Goal: Information Seeking & Learning: Learn about a topic

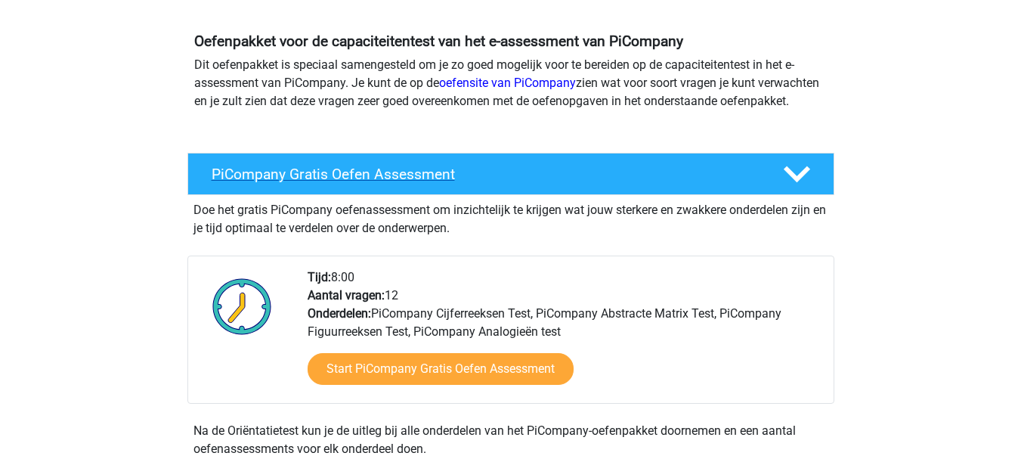
scroll to position [302, 0]
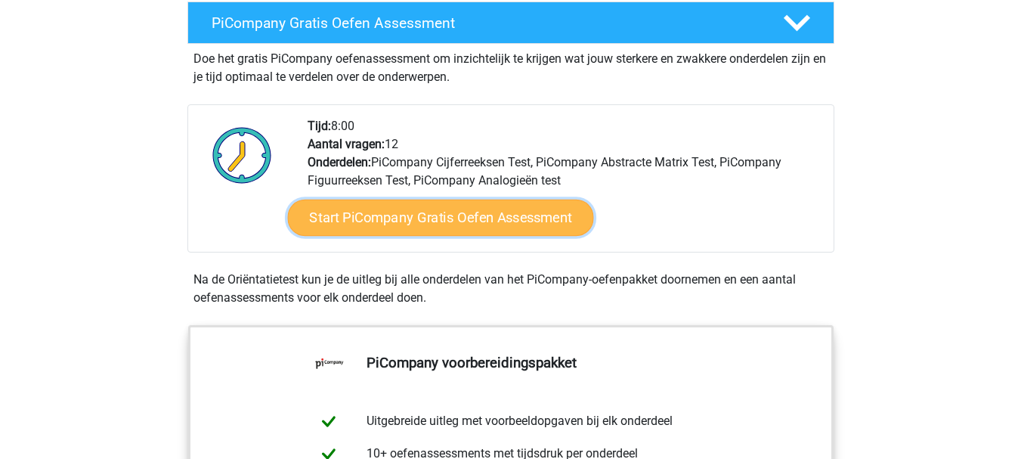
click at [392, 236] on link "Start PiCompany Gratis Oefen Assessment" at bounding box center [440, 218] width 306 height 36
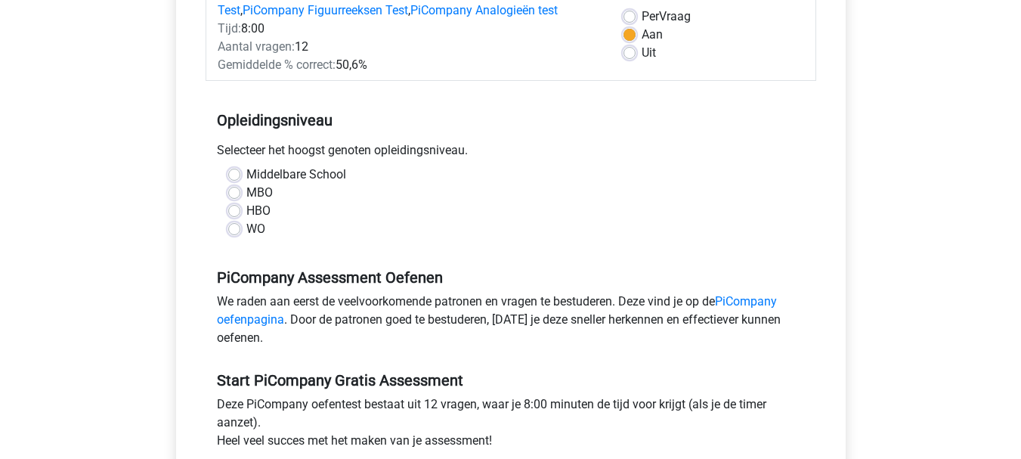
scroll to position [227, 0]
click at [246, 237] on label "WO" at bounding box center [255, 228] width 19 height 18
click at [232, 234] on input "WO" at bounding box center [234, 226] width 12 height 15
radio input "true"
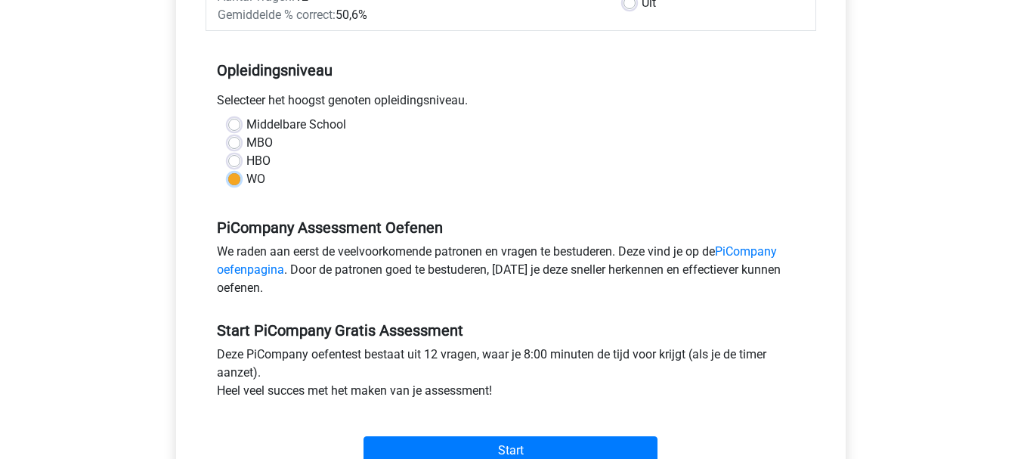
scroll to position [302, 0]
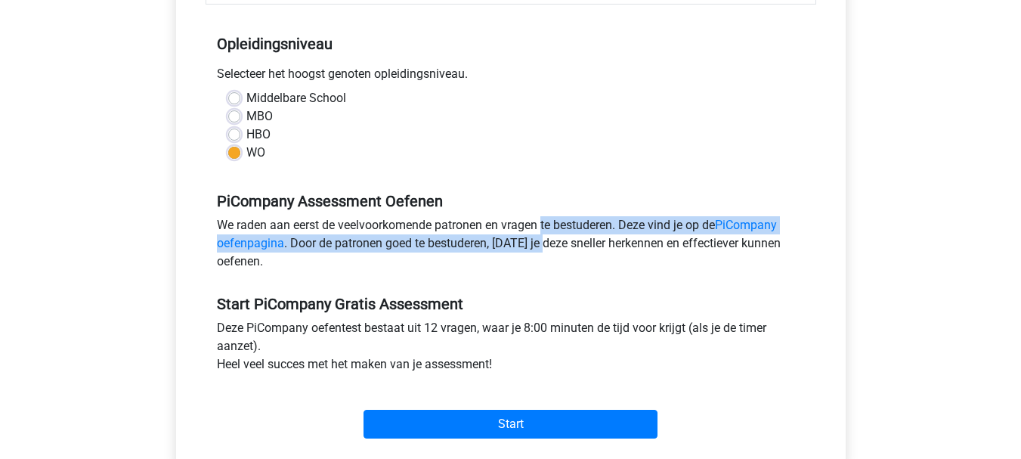
drag, startPoint x: 461, startPoint y: 247, endPoint x: 548, endPoint y: 265, distance: 88.8
click at [548, 265] on div "We raden aan eerst de veelvoorkomende patronen en vragen te bestuderen. Deze vi…" at bounding box center [511, 246] width 611 height 60
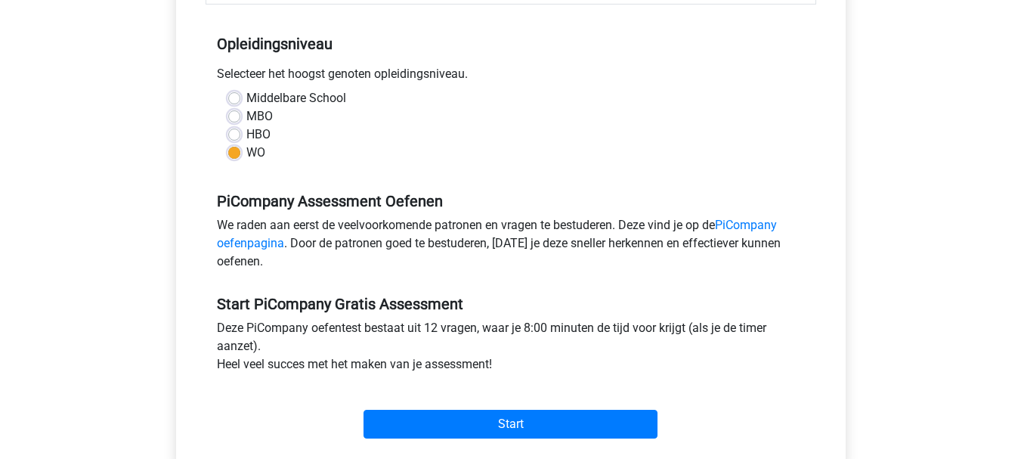
click at [549, 277] on div "We raden aan eerst de veelvoorkomende patronen en vragen te bestuderen. Deze vi…" at bounding box center [511, 246] width 611 height 60
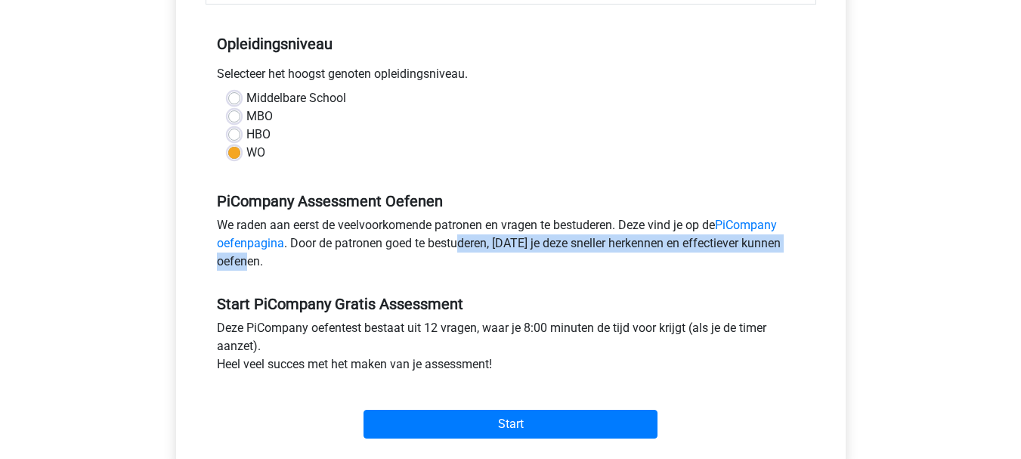
drag, startPoint x: 457, startPoint y: 262, endPoint x: 620, endPoint y: 288, distance: 165.3
click at [620, 277] on div "We raden aan eerst de veelvoorkomende patronen en vragen te bestuderen. Deze vi…" at bounding box center [511, 246] width 611 height 60
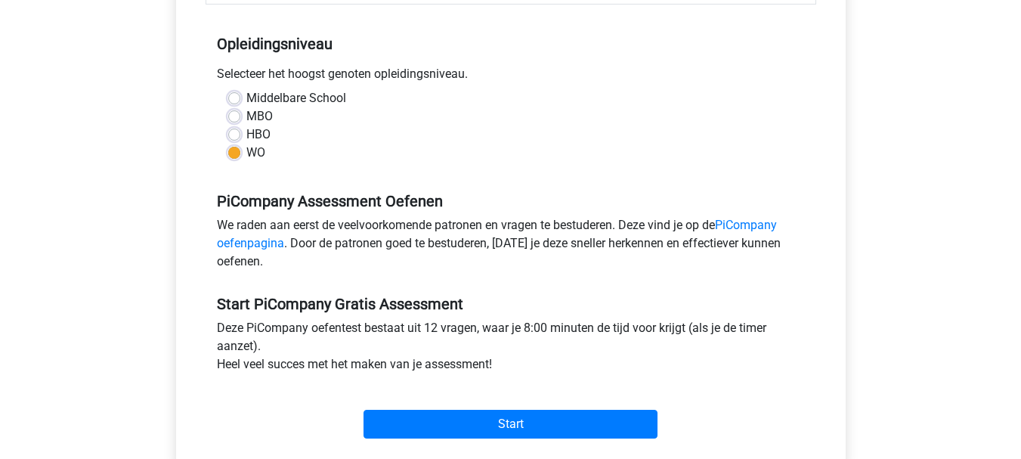
click at [620, 277] on div "We raden aan eerst de veelvoorkomende patronen en vragen te bestuderen. Deze vi…" at bounding box center [511, 246] width 611 height 60
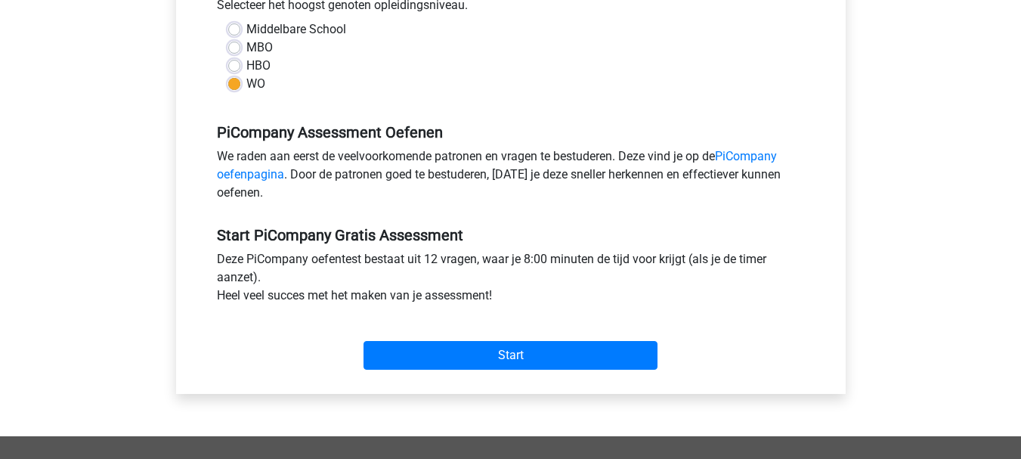
scroll to position [454, 0]
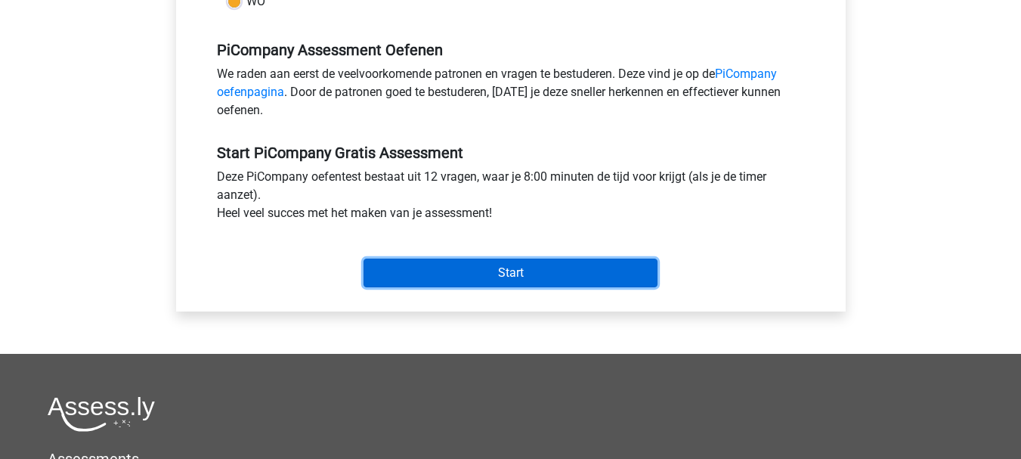
click at [560, 287] on input "Start" at bounding box center [511, 273] width 294 height 29
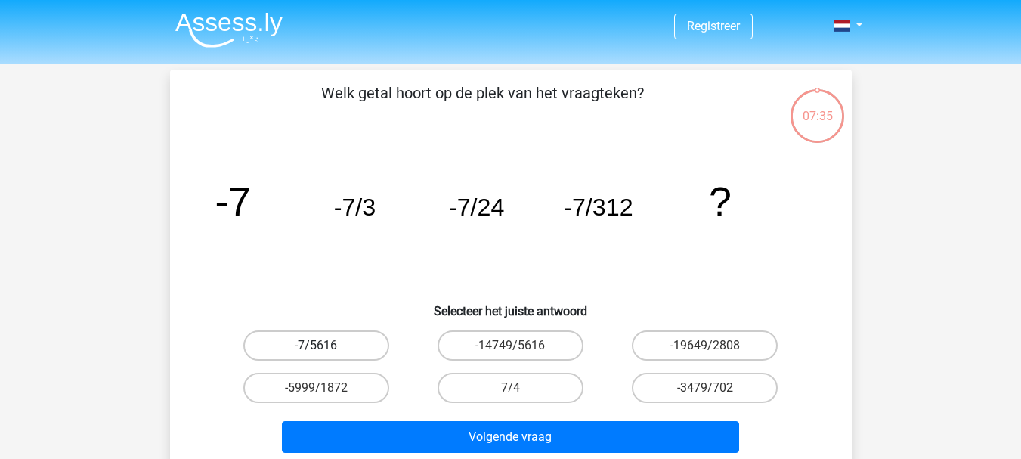
click at [336, 345] on label "-7/5616" at bounding box center [316, 345] width 146 height 30
click at [326, 345] on input "-7/5616" at bounding box center [321, 350] width 10 height 10
radio input "true"
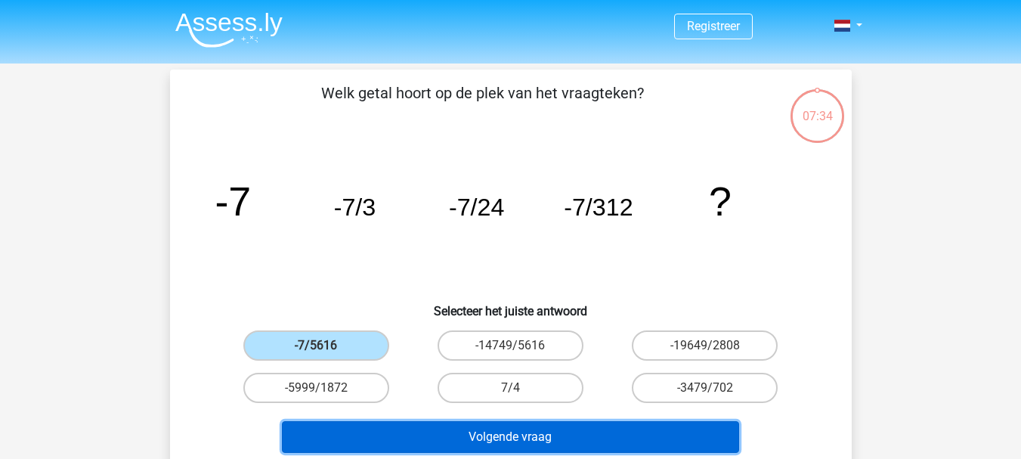
click at [432, 426] on button "Volgende vraag" at bounding box center [510, 437] width 457 height 32
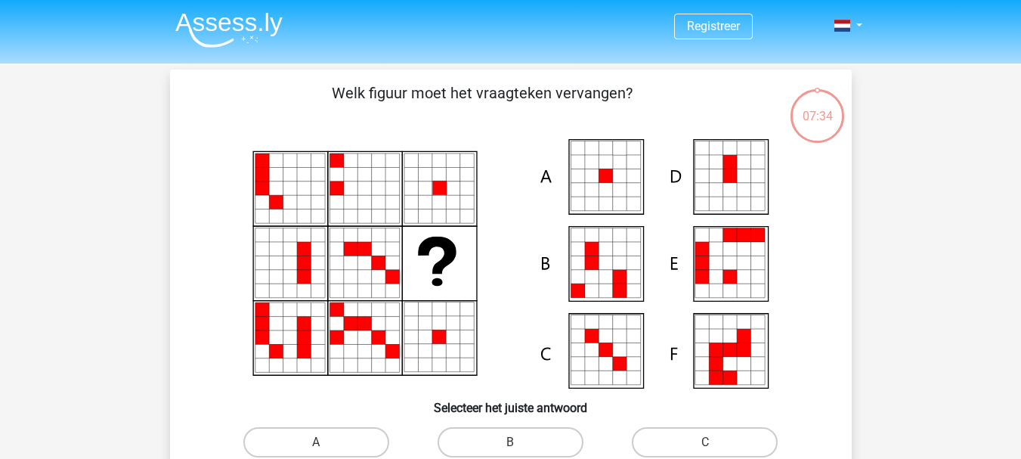
scroll to position [70, 0]
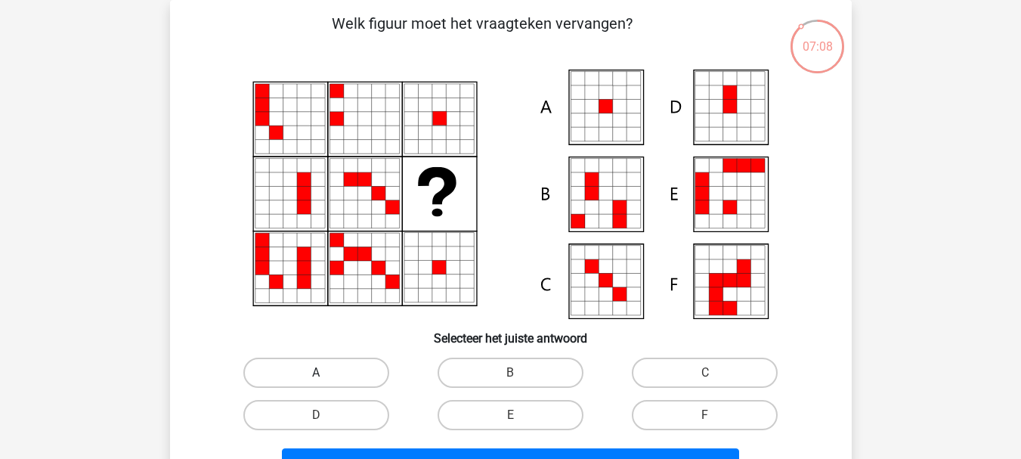
click at [276, 367] on label "A" at bounding box center [316, 373] width 146 height 30
click at [316, 373] on input "A" at bounding box center [321, 378] width 10 height 10
radio input "true"
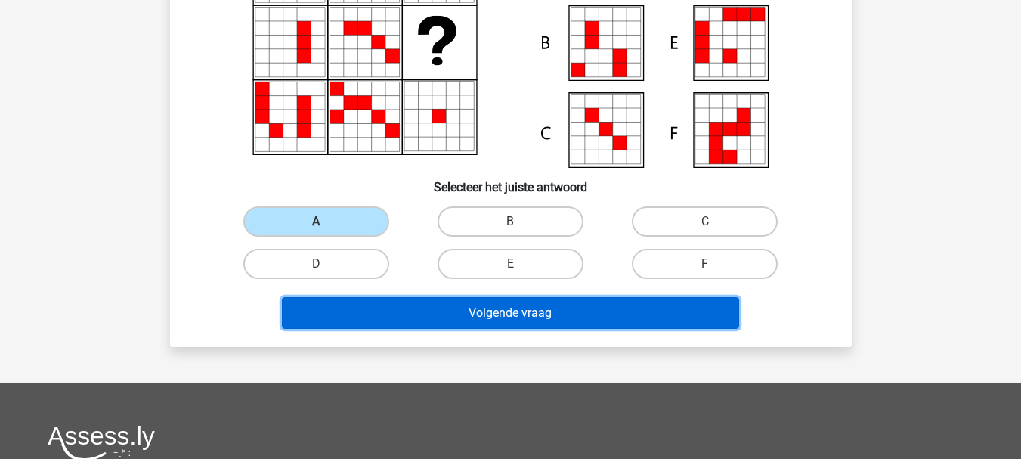
click at [383, 318] on button "Volgende vraag" at bounding box center [510, 313] width 457 height 32
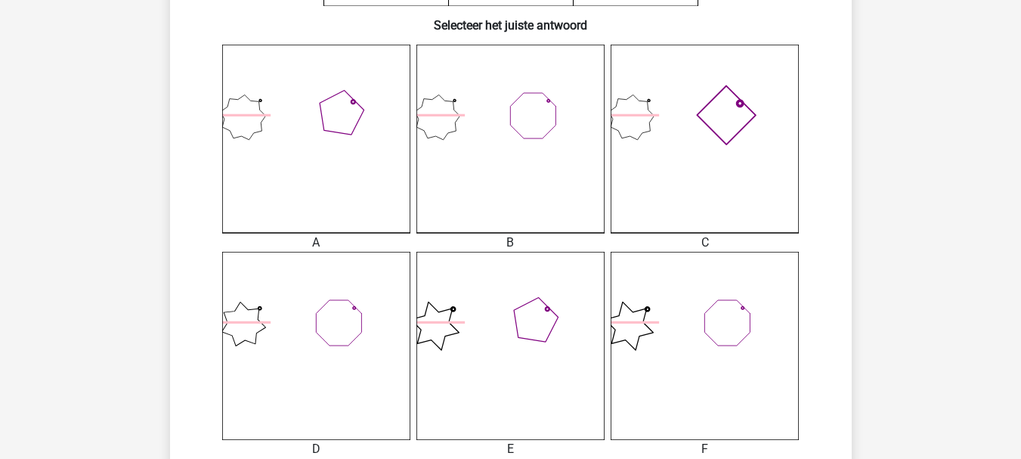
scroll to position [605, 0]
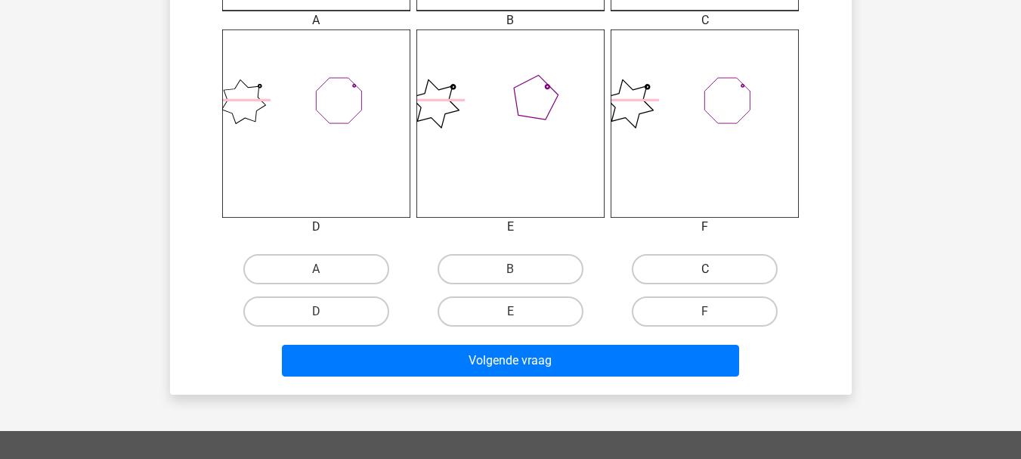
click at [677, 277] on label "C" at bounding box center [705, 269] width 146 height 30
click at [705, 277] on input "C" at bounding box center [710, 274] width 10 height 10
radio input "true"
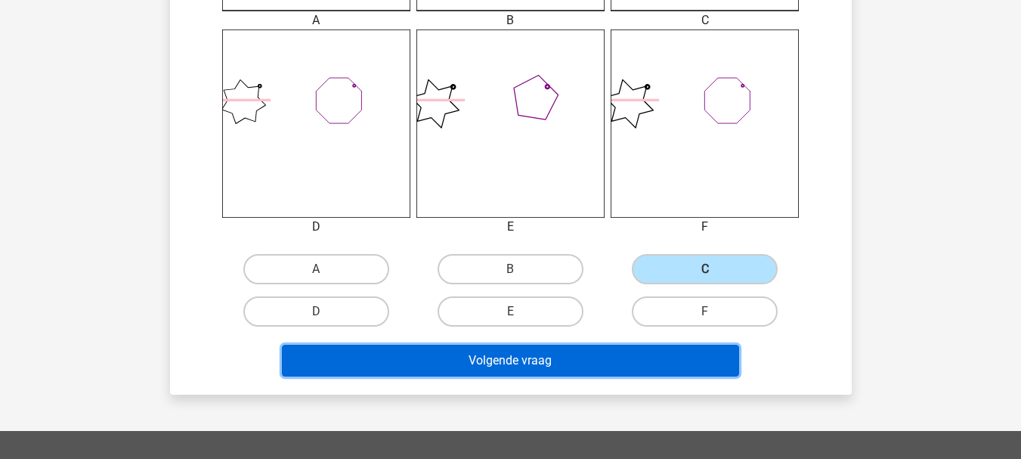
click at [627, 360] on button "Volgende vraag" at bounding box center [510, 361] width 457 height 32
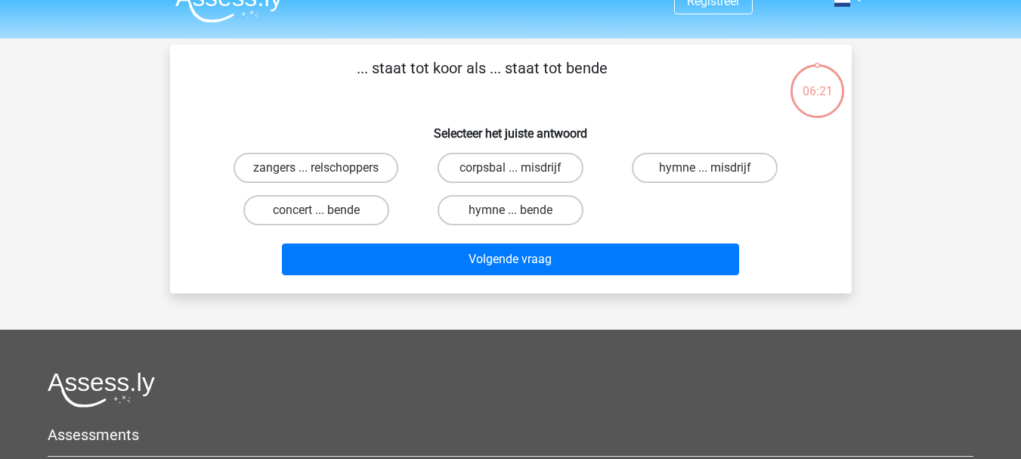
scroll to position [0, 0]
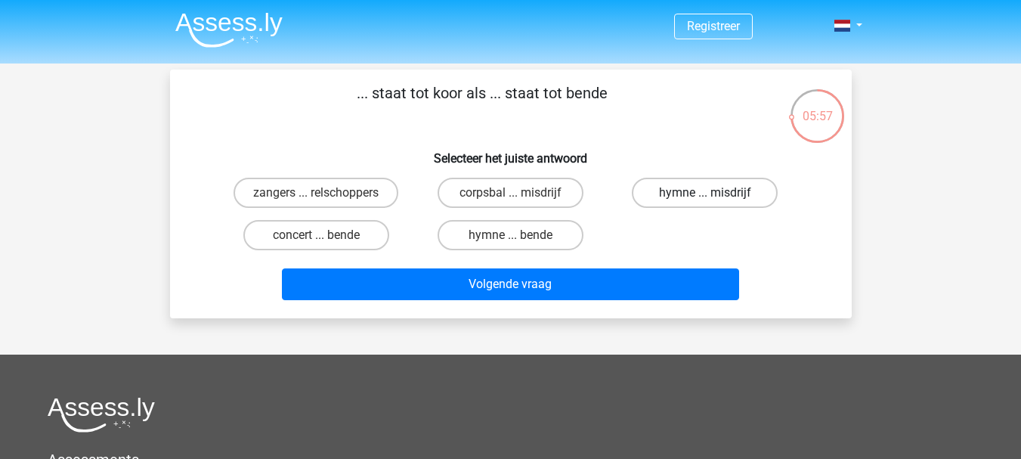
click at [703, 197] on label "hymne ... misdrijf" at bounding box center [705, 193] width 146 height 30
click at [705, 197] on input "hymne ... misdrijf" at bounding box center [710, 198] width 10 height 10
radio input "true"
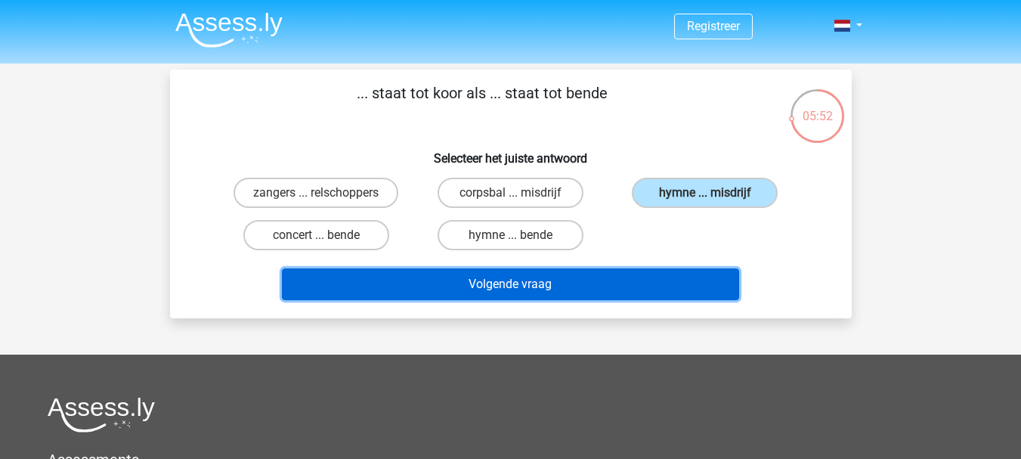
click at [642, 281] on button "Volgende vraag" at bounding box center [510, 284] width 457 height 32
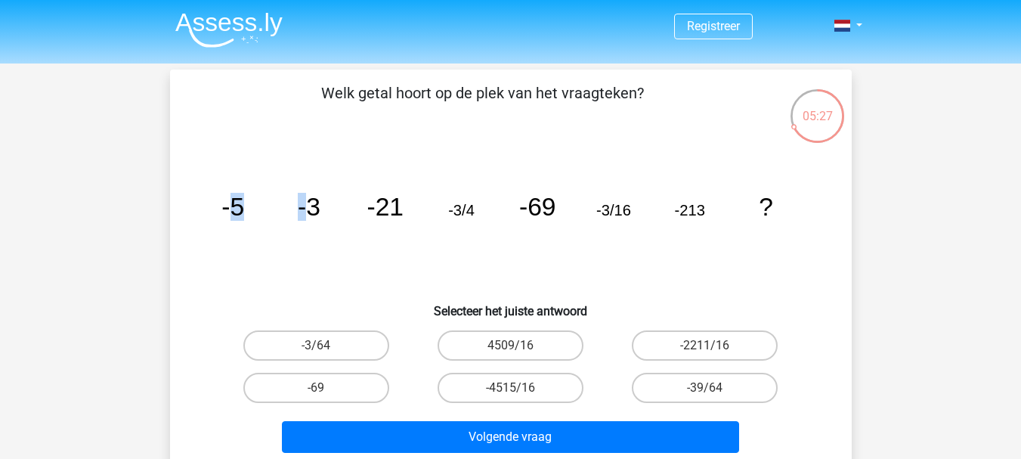
drag, startPoint x: 256, startPoint y: 205, endPoint x: 311, endPoint y: 207, distance: 55.2
click at [311, 207] on g "-5 -3 -21 -3/4 -69 -3/16 -213 ?" at bounding box center [497, 207] width 552 height 28
click at [320, 208] on icon "image/svg+xml -5 -3 -21 -3/4 -69 -3/16 -213 ?" at bounding box center [510, 215] width 609 height 153
click at [374, 214] on tspan "-21" at bounding box center [385, 207] width 37 height 28
click at [397, 216] on tspan "-21" at bounding box center [385, 207] width 37 height 28
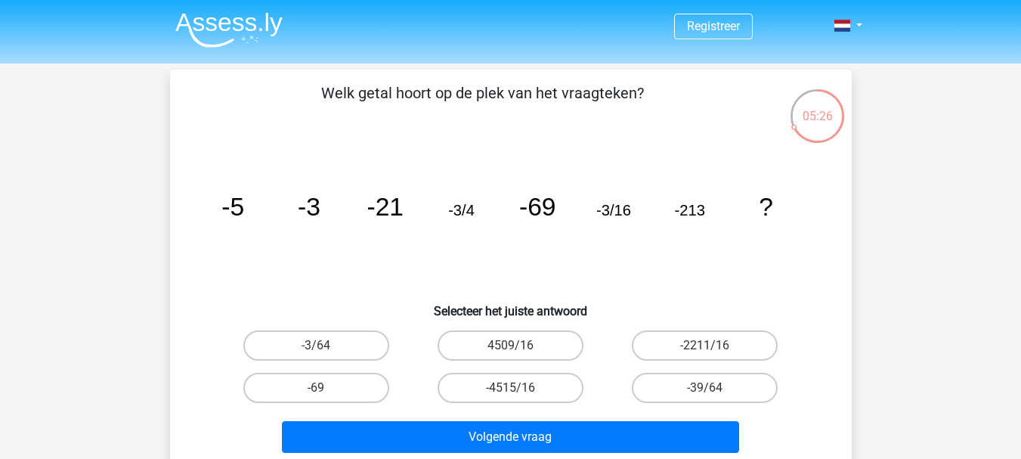
click at [397, 216] on tspan "-21" at bounding box center [385, 207] width 37 height 28
click at [472, 217] on tspan "-3/4" at bounding box center [461, 210] width 26 height 17
click at [379, 346] on label "-3/64" at bounding box center [316, 345] width 146 height 30
click at [326, 346] on input "-3/64" at bounding box center [321, 350] width 10 height 10
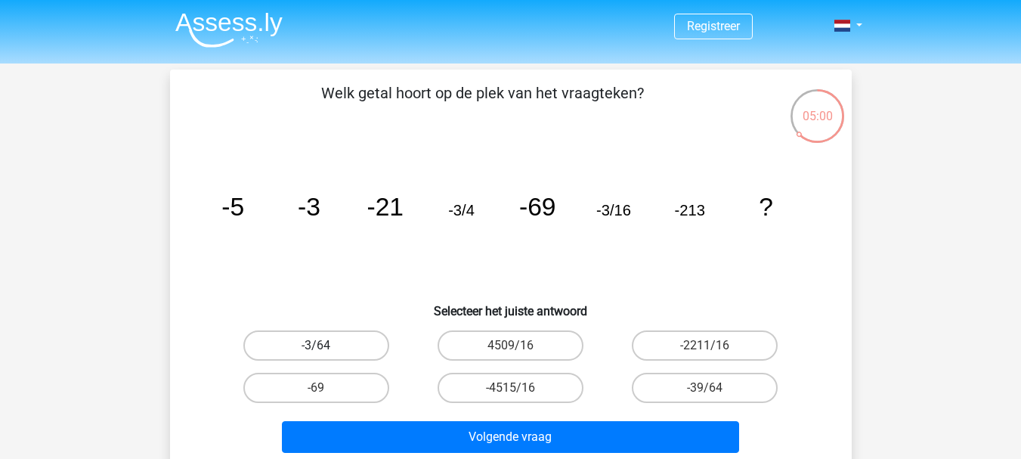
radio input "true"
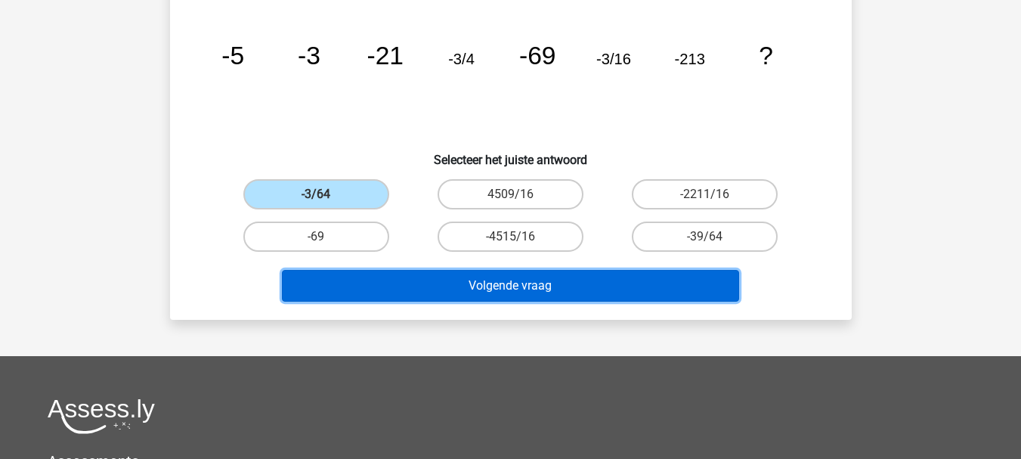
click at [414, 286] on button "Volgende vraag" at bounding box center [510, 286] width 457 height 32
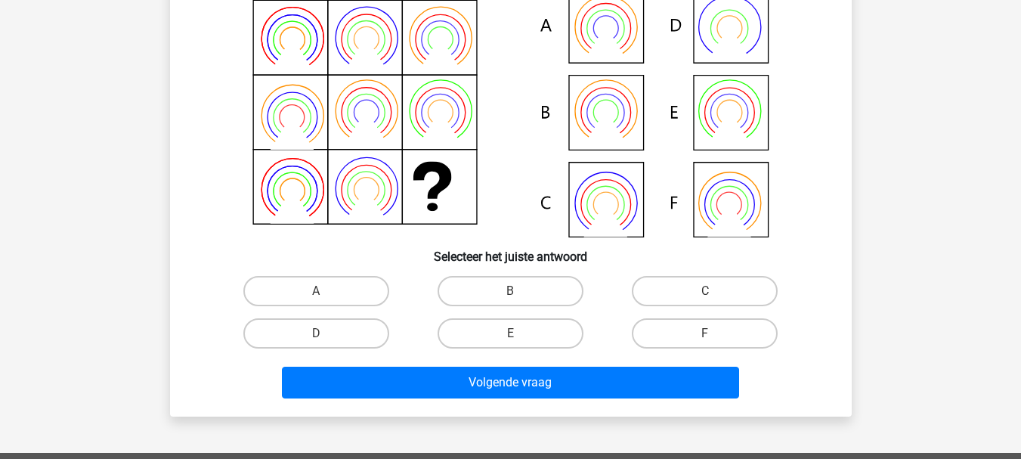
scroll to position [70, 0]
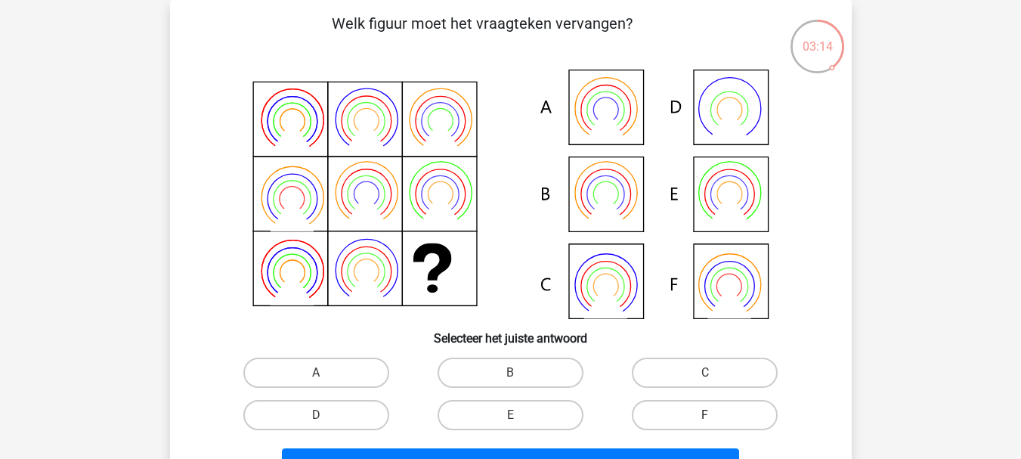
click at [680, 420] on label "F" at bounding box center [705, 415] width 146 height 30
click at [705, 420] on input "F" at bounding box center [710, 420] width 10 height 10
radio input "true"
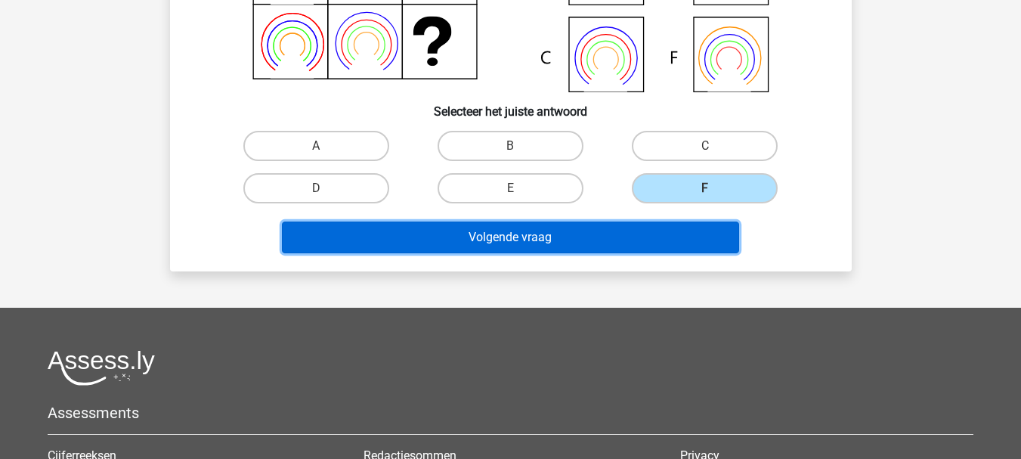
click at [552, 240] on button "Volgende vraag" at bounding box center [510, 237] width 457 height 32
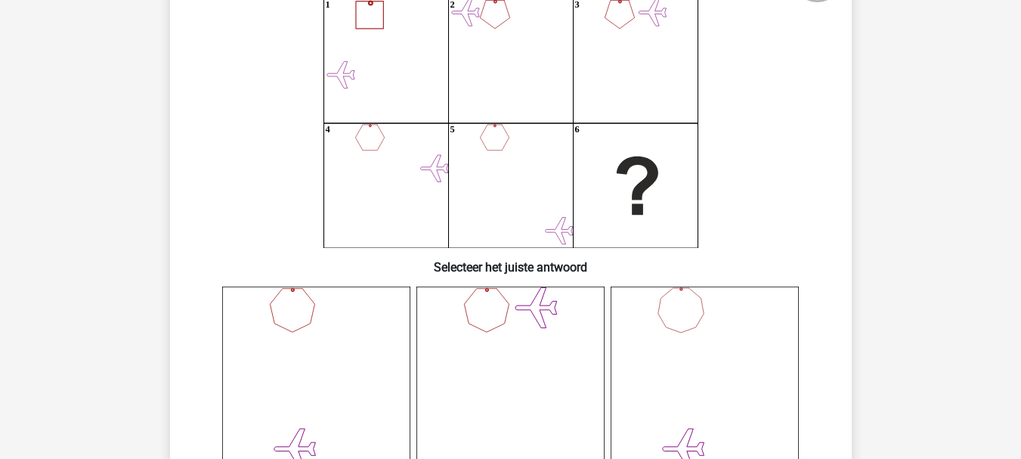
scroll to position [227, 0]
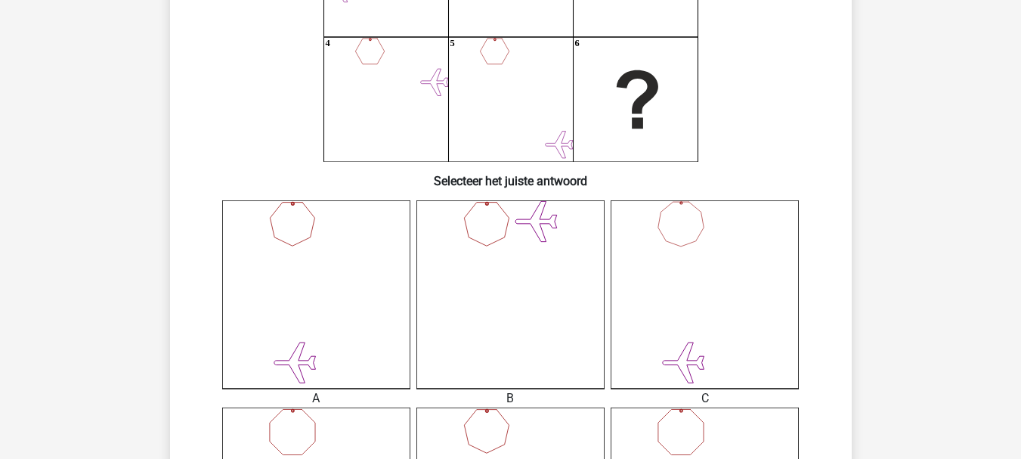
click at [518, 301] on icon at bounding box center [511, 294] width 188 height 188
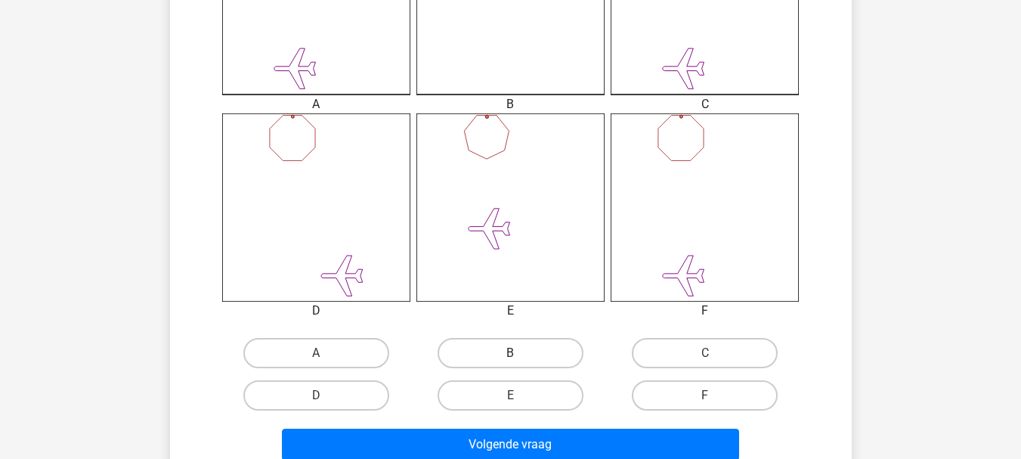
scroll to position [680, 0]
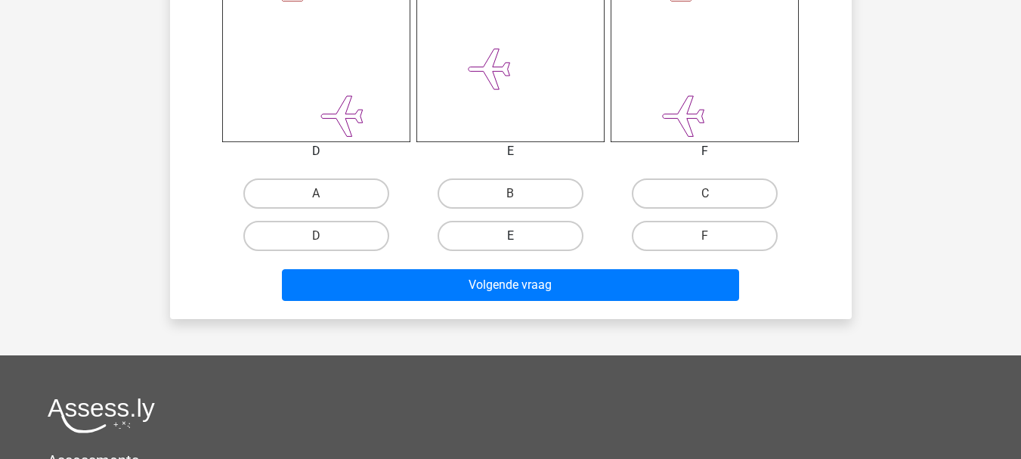
click at [538, 241] on label "E" at bounding box center [511, 236] width 146 height 30
click at [520, 241] on input "E" at bounding box center [515, 241] width 10 height 10
radio input "true"
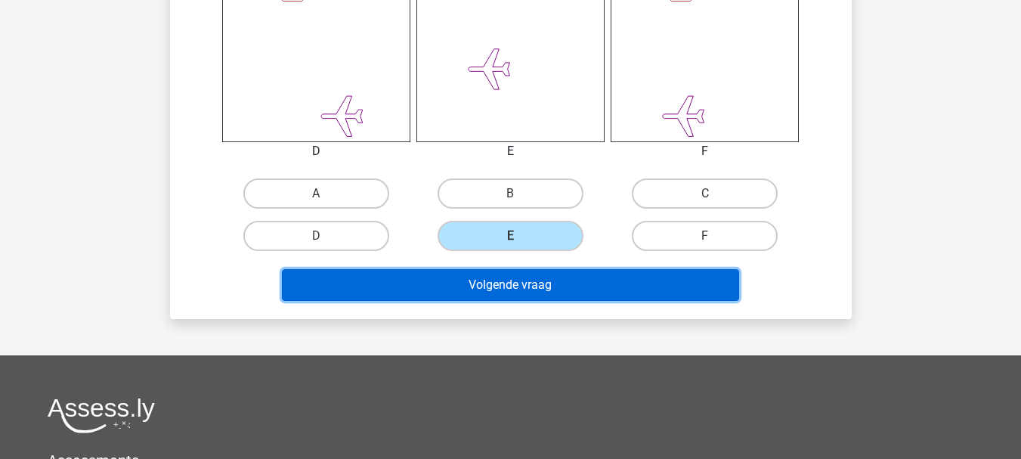
click at [525, 291] on button "Volgende vraag" at bounding box center [510, 285] width 457 height 32
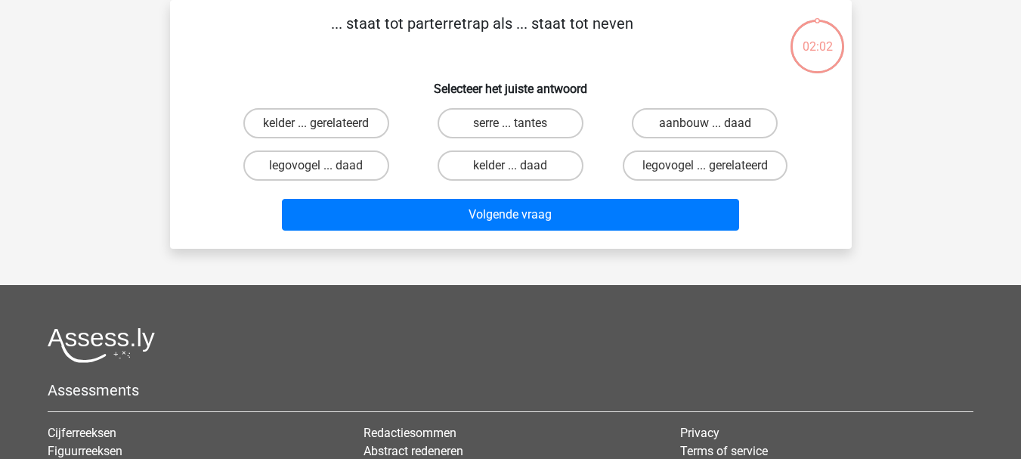
scroll to position [0, 0]
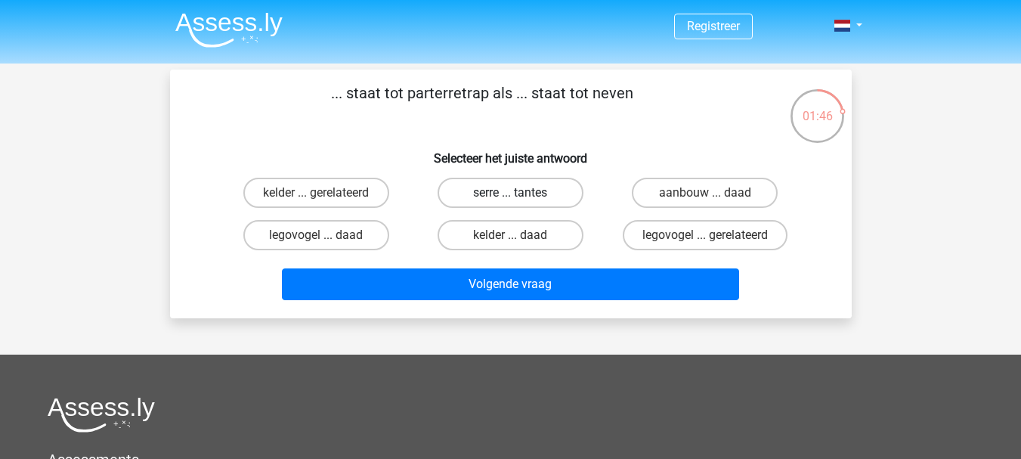
click at [530, 194] on label "serre ... tantes" at bounding box center [511, 193] width 146 height 30
click at [520, 194] on input "serre ... tantes" at bounding box center [515, 198] width 10 height 10
radio input "true"
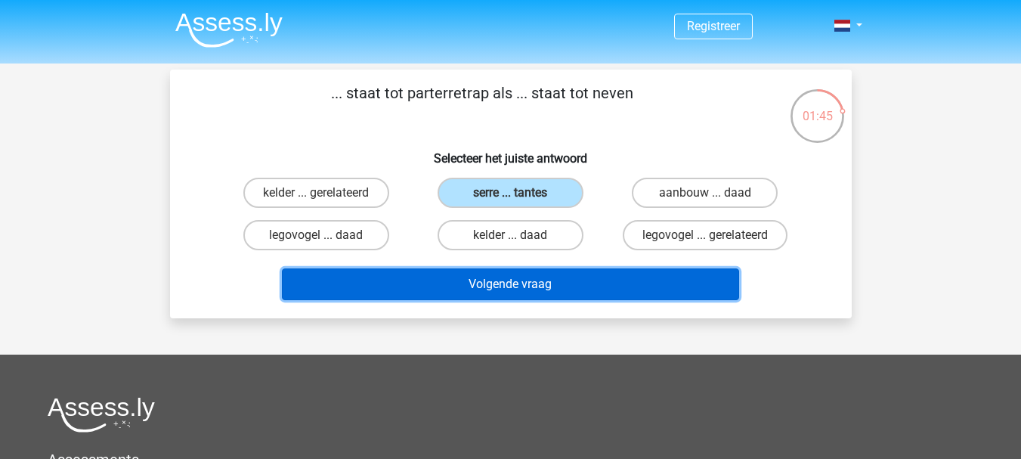
click at [540, 291] on button "Volgende vraag" at bounding box center [510, 284] width 457 height 32
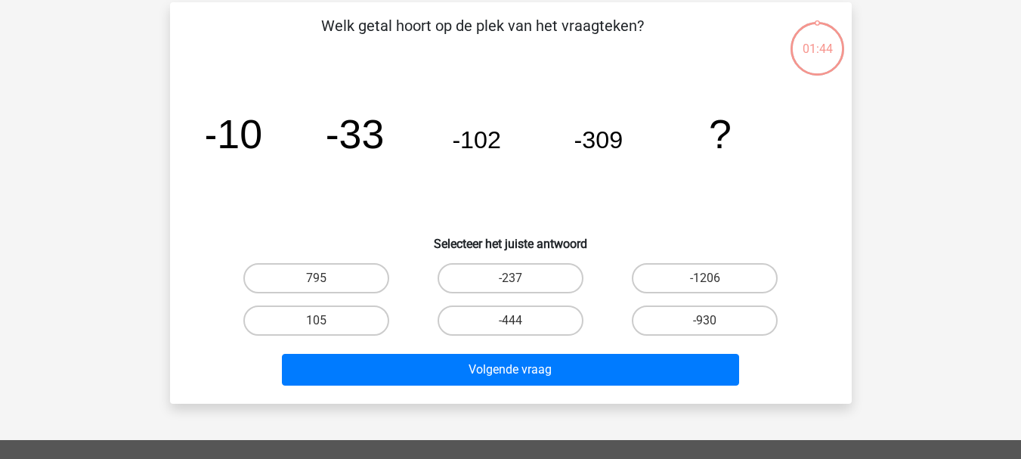
scroll to position [70, 0]
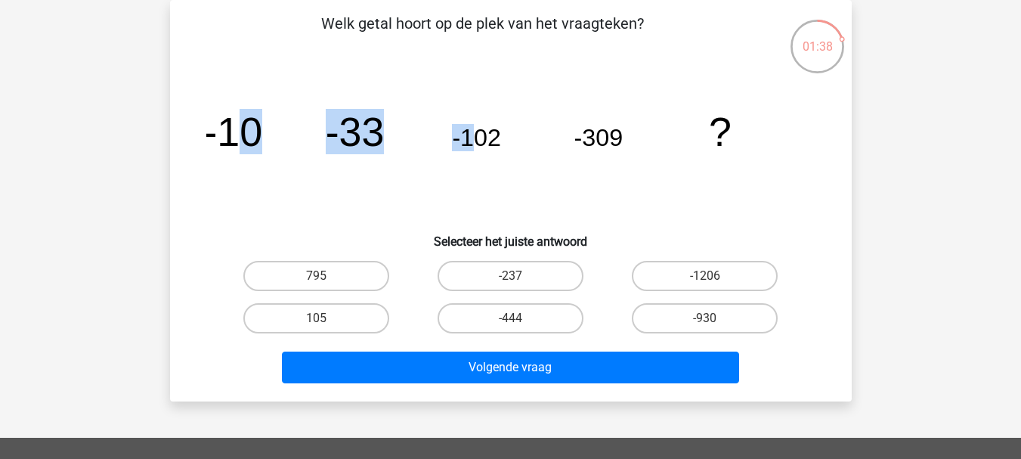
drag, startPoint x: 234, startPoint y: 131, endPoint x: 539, endPoint y: 144, distance: 304.9
click at [483, 141] on g "-10 -33 -102 -309 ?" at bounding box center [467, 131] width 528 height 45
click at [633, 150] on icon "image/svg+xml -10 -33 -102 -309 ?" at bounding box center [510, 146] width 609 height 153
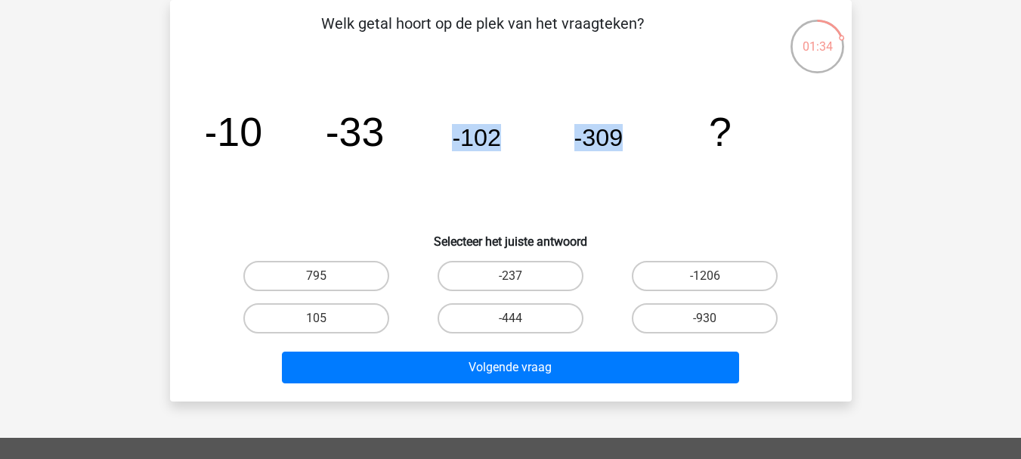
drag, startPoint x: 503, startPoint y: 143, endPoint x: 636, endPoint y: 155, distance: 133.6
click at [624, 155] on icon "image/svg+xml -10 -33 -102 -309 ?" at bounding box center [510, 146] width 609 height 153
click at [637, 155] on icon "image/svg+xml -10 -33 -102 -309 ?" at bounding box center [510, 146] width 609 height 153
click at [716, 326] on label "-930" at bounding box center [705, 318] width 146 height 30
click at [715, 326] on input "-930" at bounding box center [710, 323] width 10 height 10
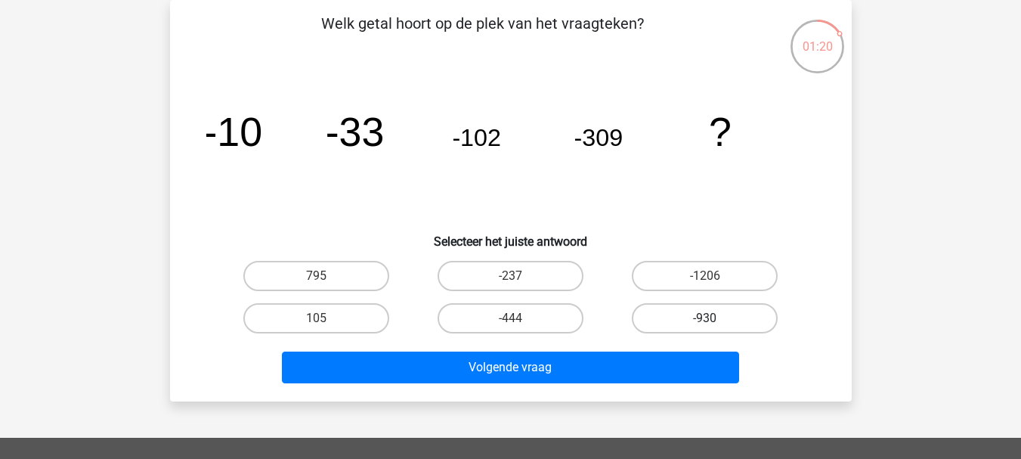
radio input "true"
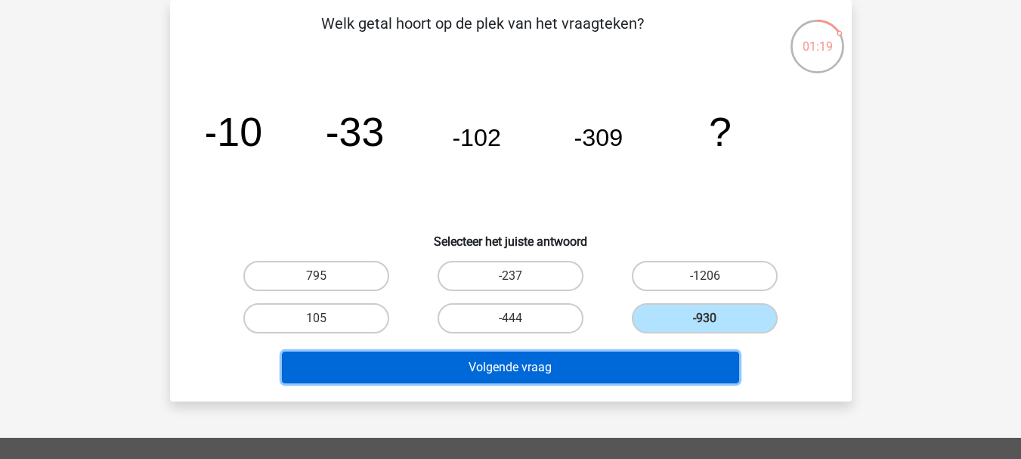
drag, startPoint x: 671, startPoint y: 353, endPoint x: 617, endPoint y: 371, distance: 56.7
click at [617, 371] on button "Volgende vraag" at bounding box center [510, 368] width 457 height 32
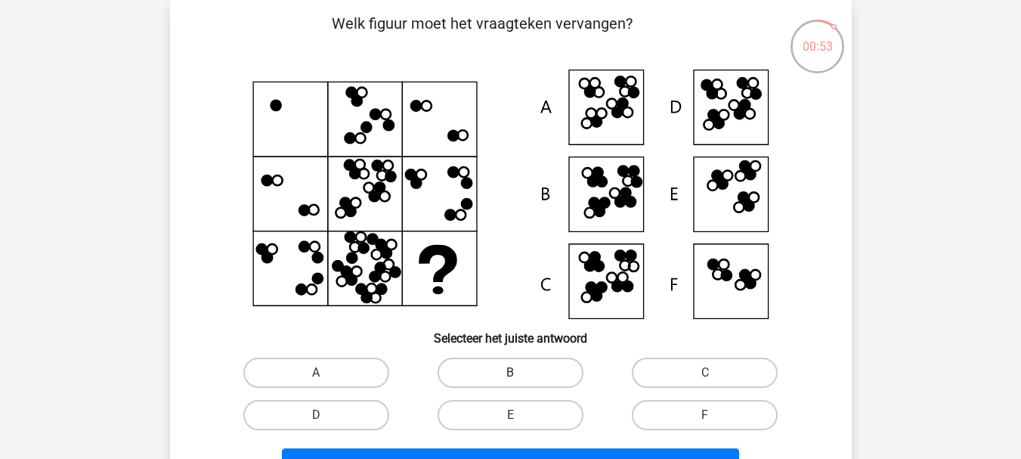
click at [449, 376] on label "B" at bounding box center [511, 373] width 146 height 30
click at [510, 376] on input "B" at bounding box center [515, 378] width 10 height 10
radio input "true"
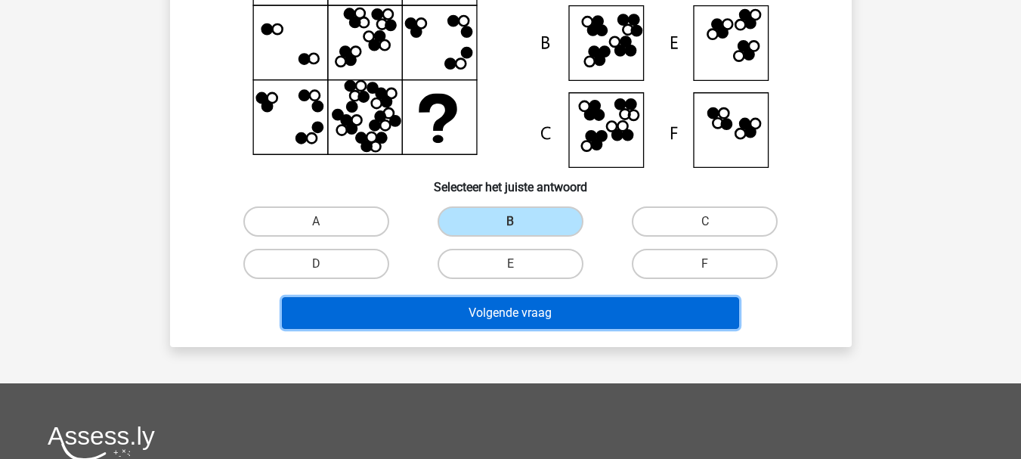
click at [451, 302] on button "Volgende vraag" at bounding box center [510, 313] width 457 height 32
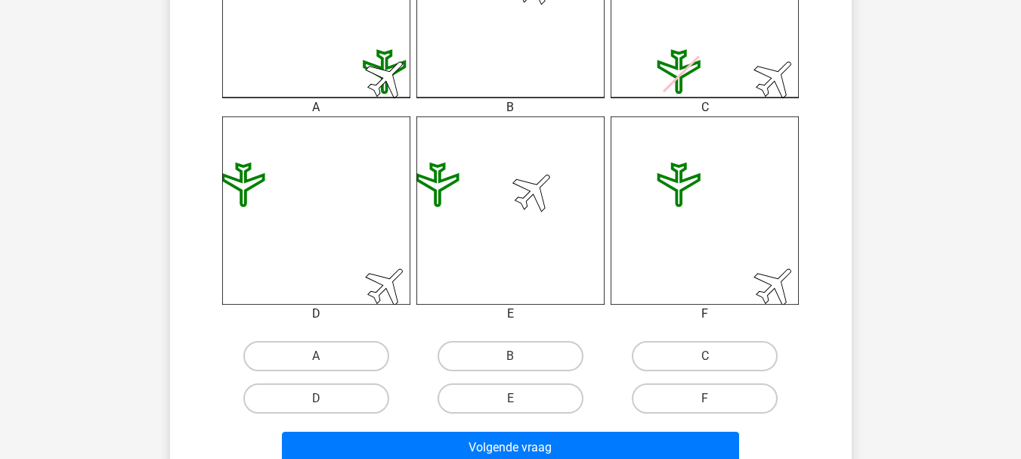
scroll to position [529, 0]
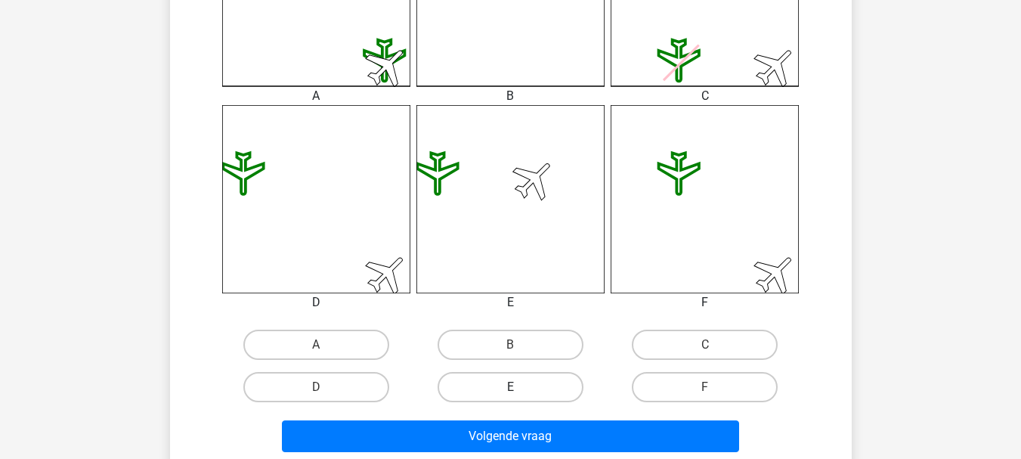
click at [518, 380] on label "E" at bounding box center [511, 387] width 146 height 30
click at [518, 387] on input "E" at bounding box center [515, 392] width 10 height 10
radio input "true"
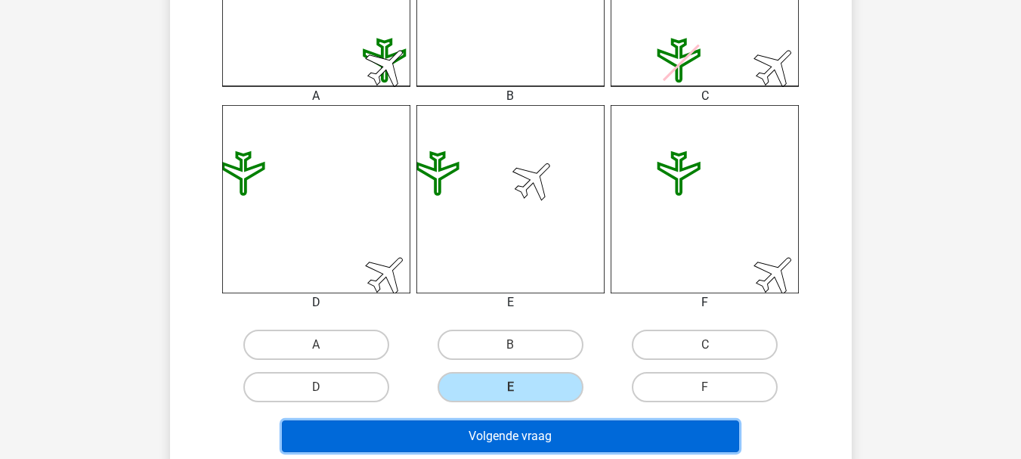
click at [518, 434] on button "Volgende vraag" at bounding box center [510, 436] width 457 height 32
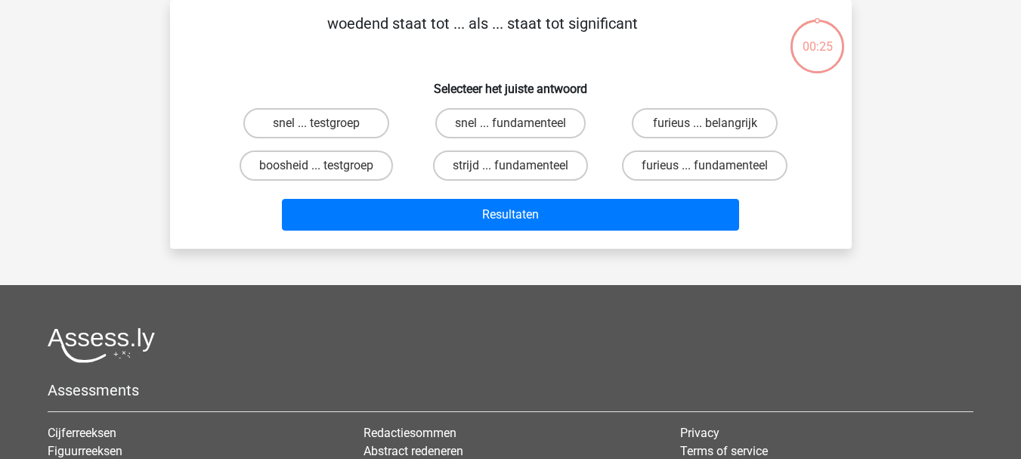
scroll to position [0, 0]
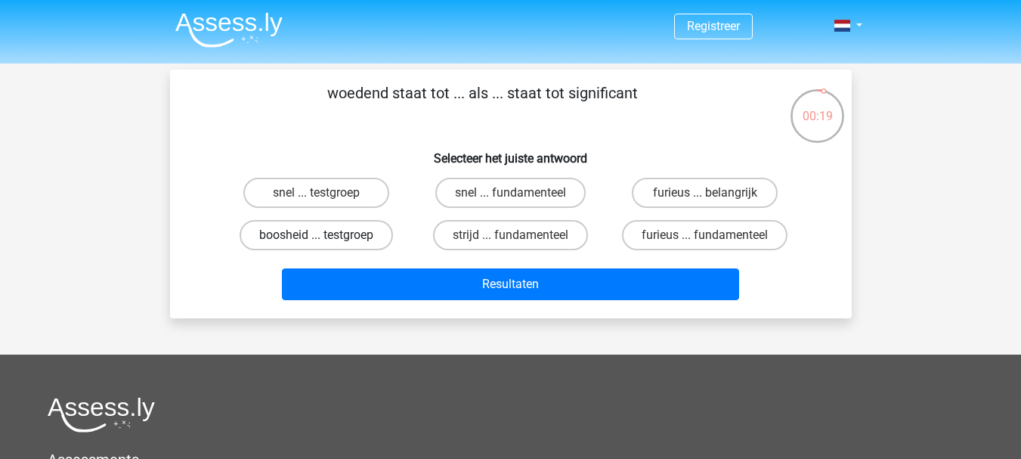
click at [370, 239] on label "boosheid ... testgroep" at bounding box center [316, 235] width 153 height 30
click at [326, 239] on input "boosheid ... testgroep" at bounding box center [321, 240] width 10 height 10
radio input "true"
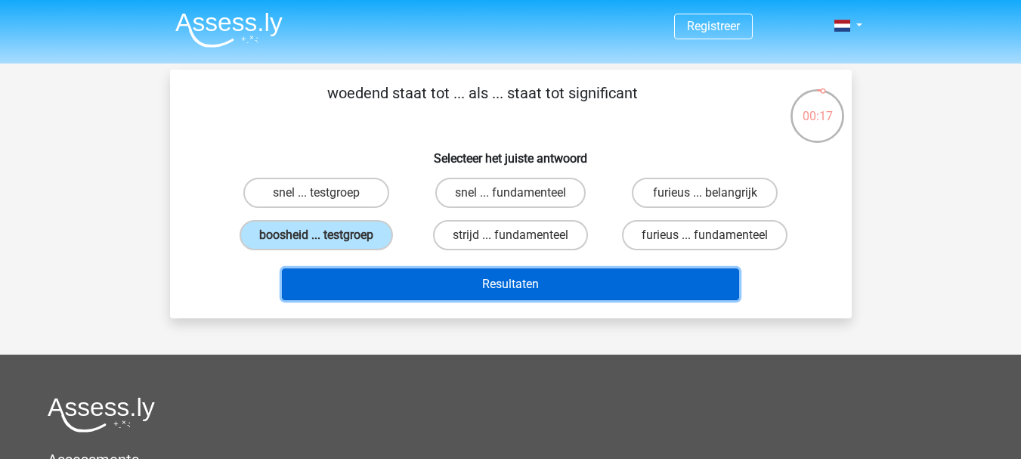
click at [379, 283] on button "Resultaten" at bounding box center [510, 284] width 457 height 32
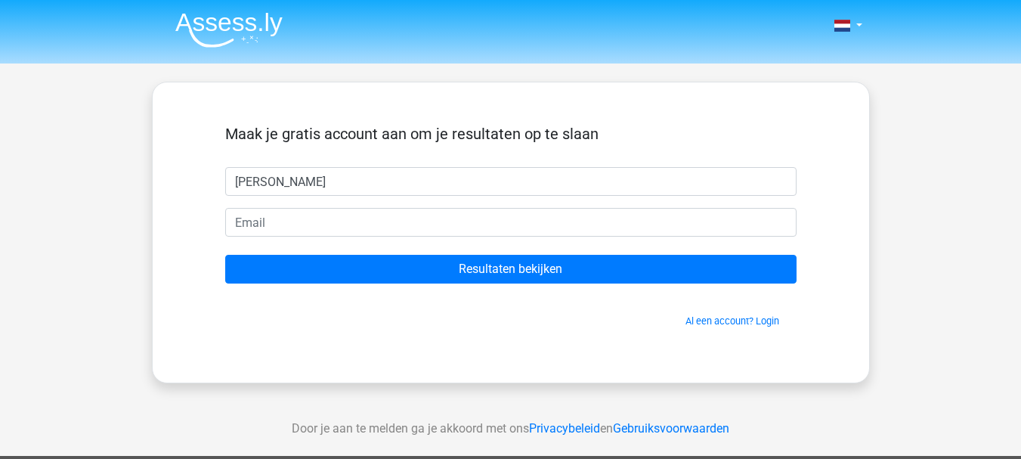
type input "ida"
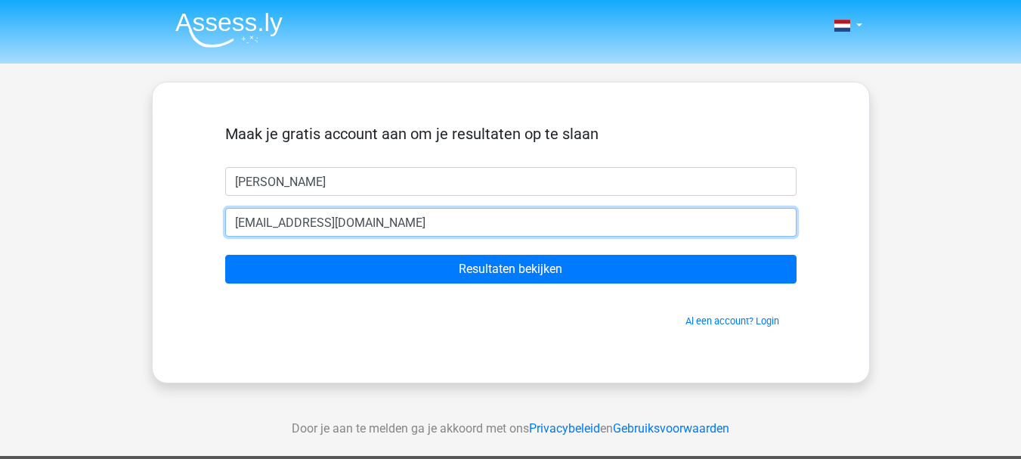
type input "stanenrinus@gmail.com"
click at [225, 255] on input "Resultaten bekijken" at bounding box center [511, 269] width 572 height 29
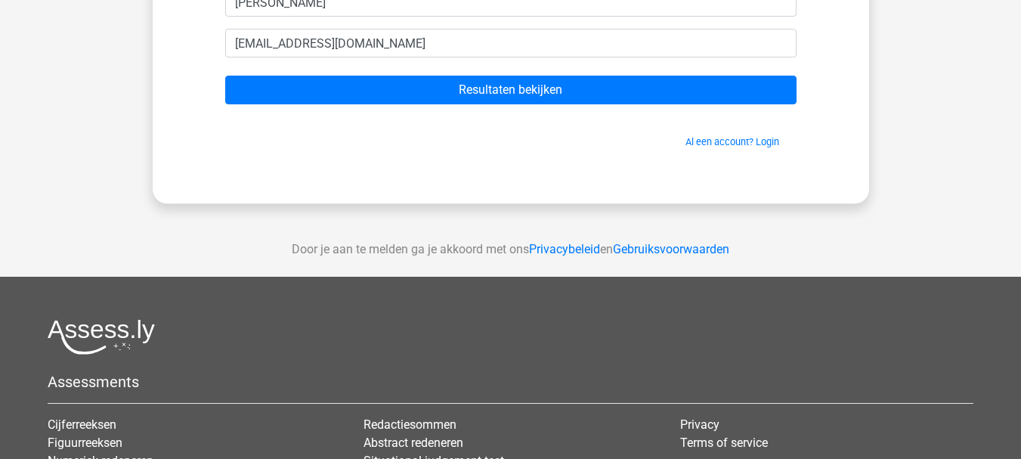
scroll to position [18, 0]
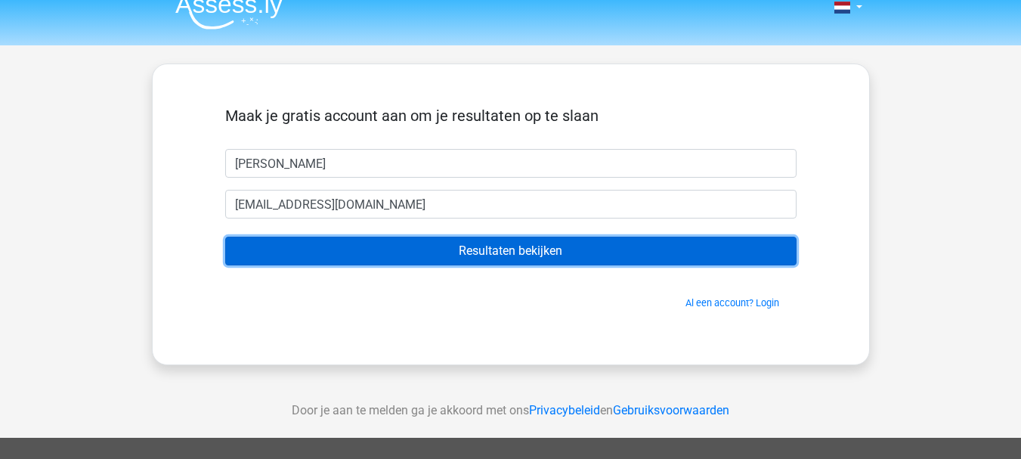
click at [468, 259] on input "Resultaten bekijken" at bounding box center [511, 251] width 572 height 29
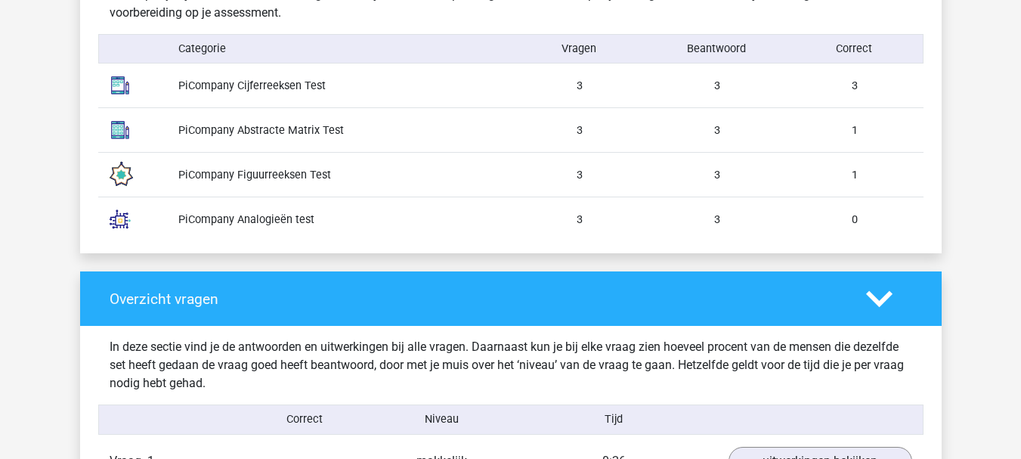
scroll to position [1512, 0]
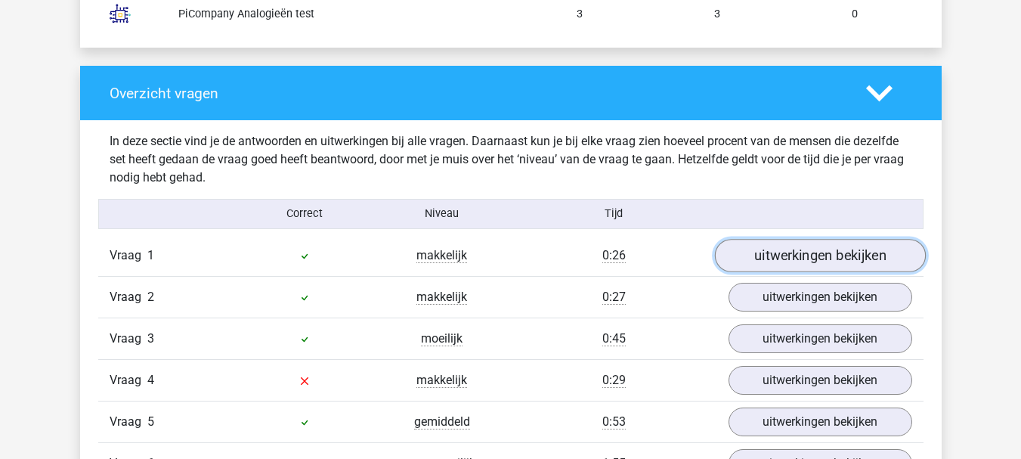
click at [819, 262] on link "uitwerkingen bekijken" at bounding box center [819, 255] width 211 height 33
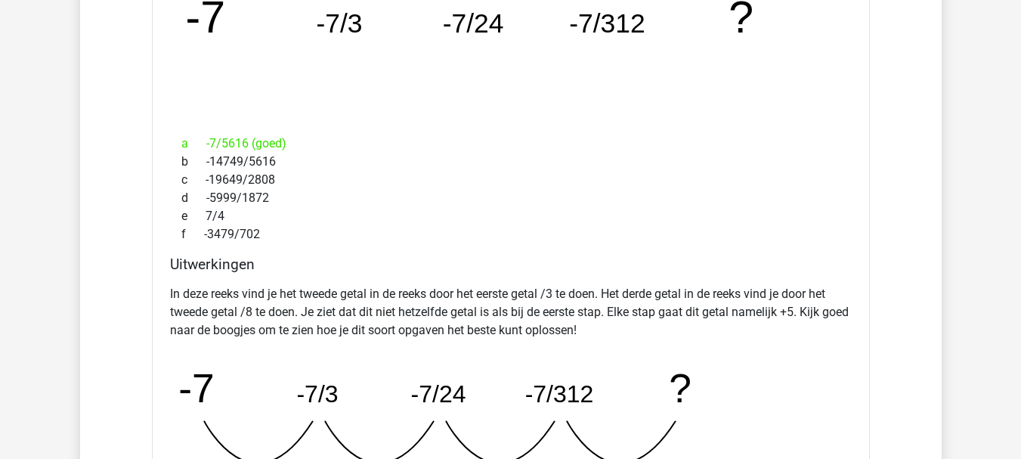
scroll to position [1890, 0]
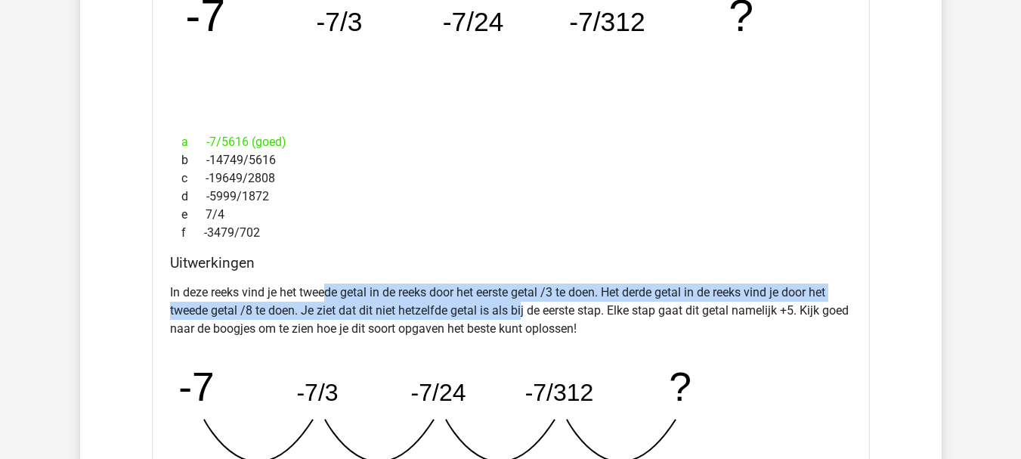
drag, startPoint x: 324, startPoint y: 290, endPoint x: 527, endPoint y: 302, distance: 203.0
click at [527, 302] on p "In deze reeks vind je het tweede getal in de reeks door het eerste getal /3 te …" at bounding box center [511, 310] width 682 height 54
click at [520, 314] on p "In deze reeks vind je het tweede getal in de reeks door het eerste getal /3 te …" at bounding box center [511, 310] width 682 height 54
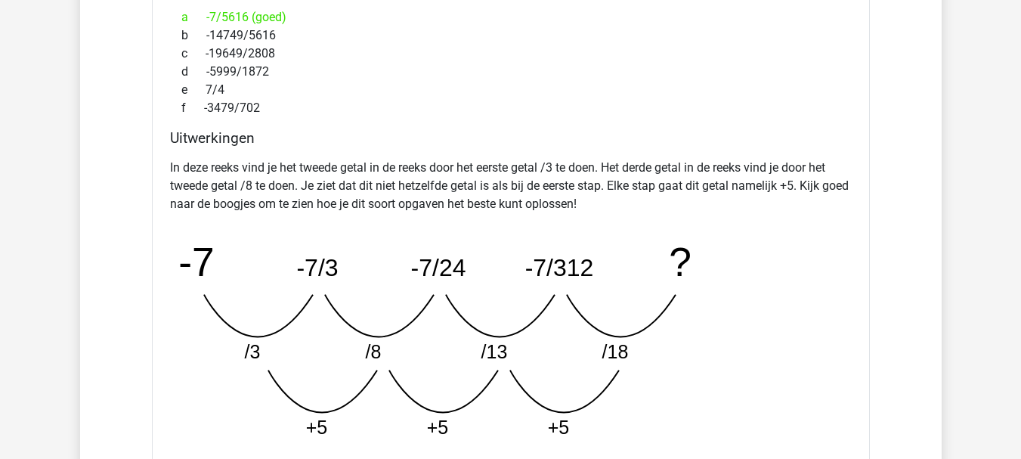
scroll to position [2041, 0]
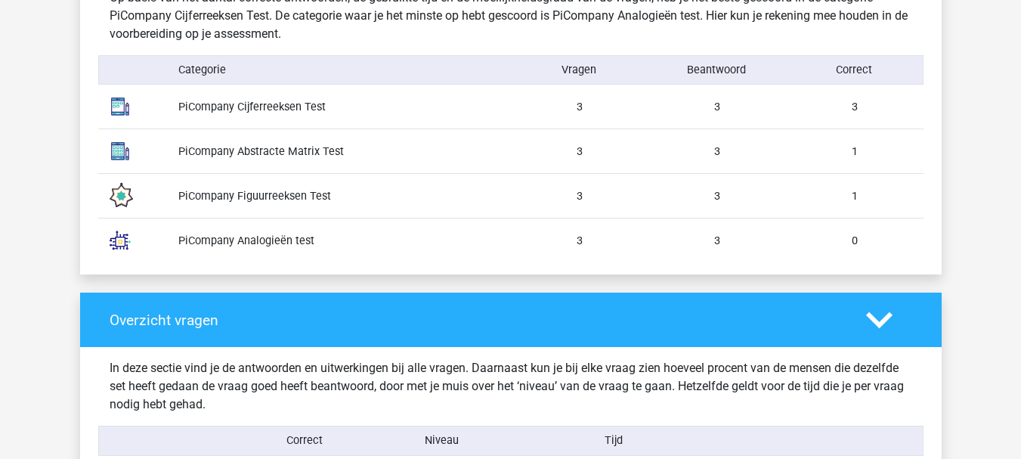
scroll to position [1663, 0]
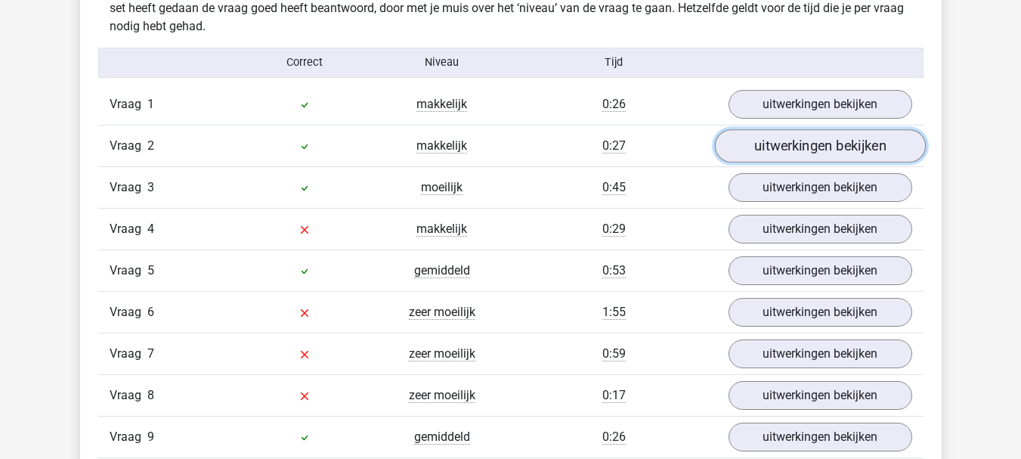
click at [896, 154] on link "uitwerkingen bekijken" at bounding box center [819, 145] width 211 height 33
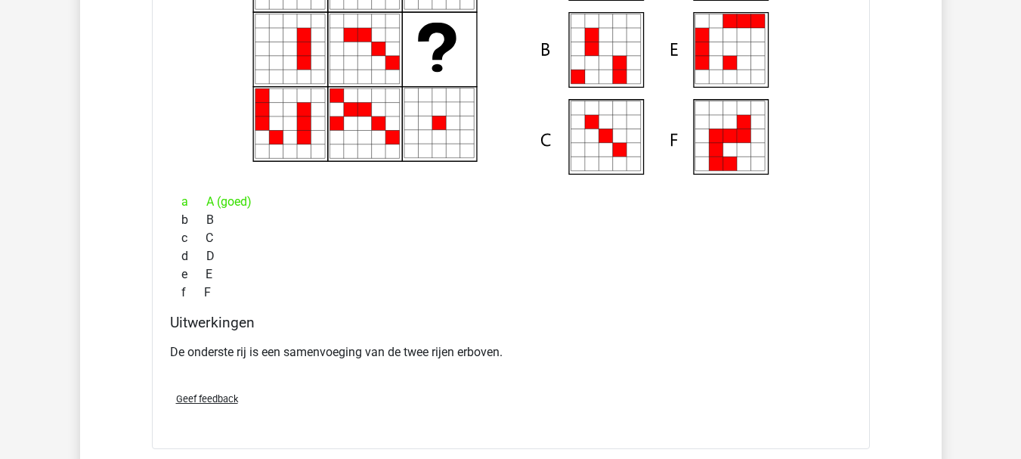
scroll to position [2041, 0]
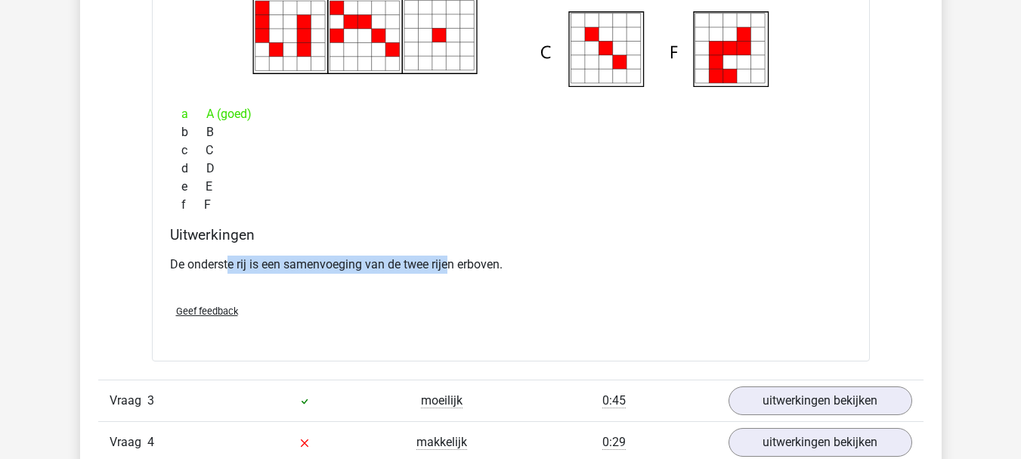
drag, startPoint x: 227, startPoint y: 265, endPoint x: 448, endPoint y: 268, distance: 220.8
click at [448, 268] on p "De onderste rij is een samenvoeging van de twee rijen erboven." at bounding box center [511, 265] width 682 height 18
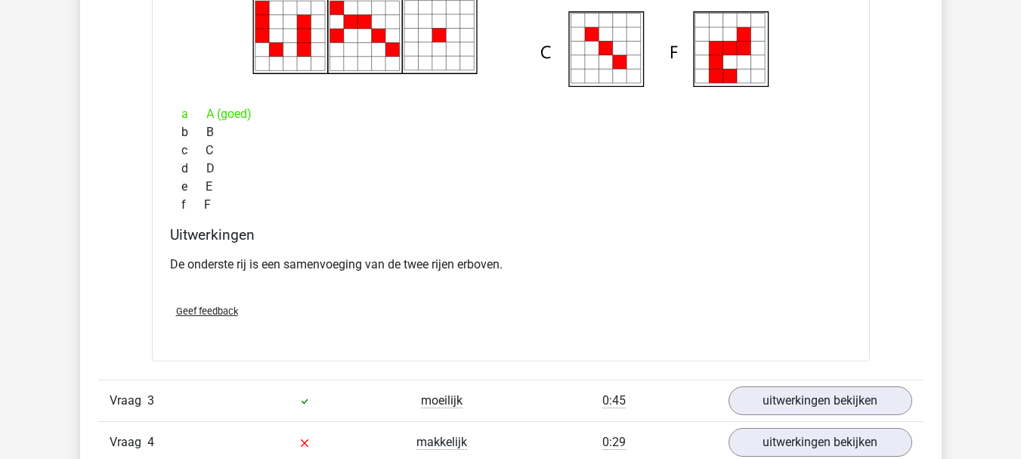
click at [530, 279] on div "De onderste rij is een samenvoeging van de twee rijen erboven." at bounding box center [511, 270] width 682 height 42
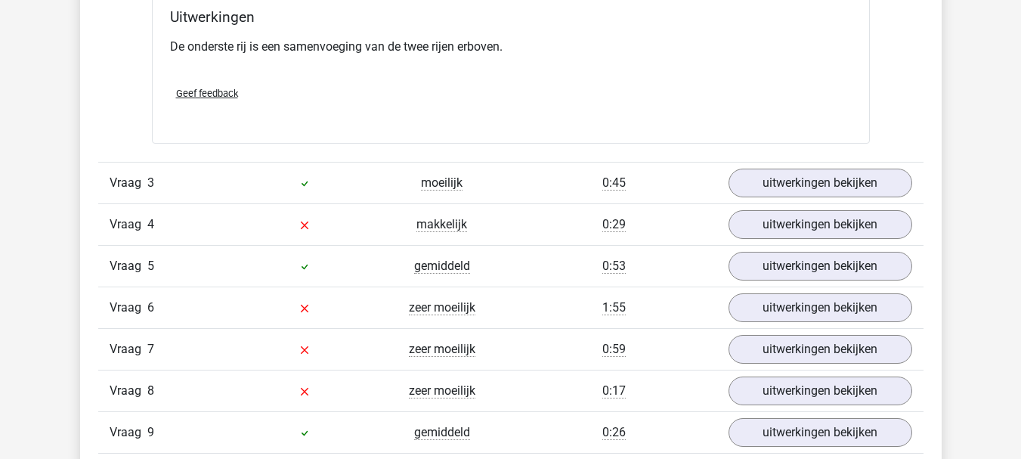
scroll to position [2268, 0]
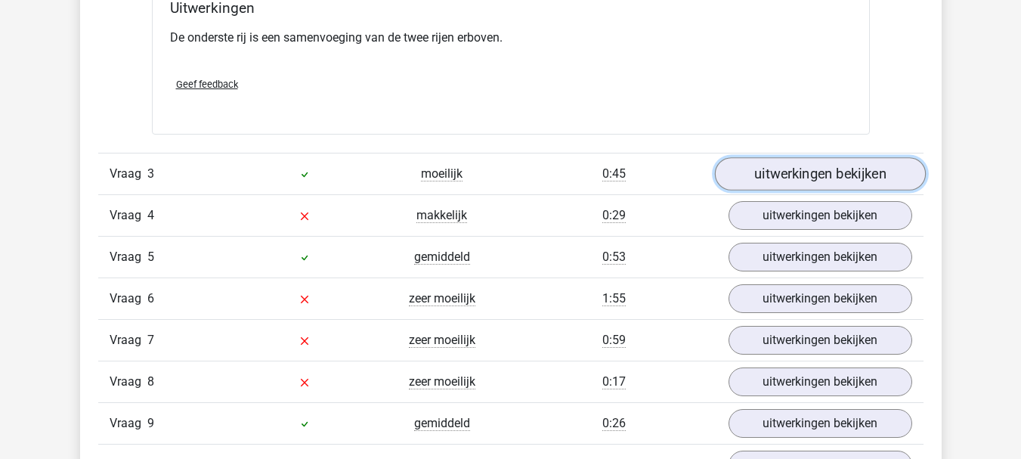
click at [809, 171] on link "uitwerkingen bekijken" at bounding box center [819, 174] width 211 height 33
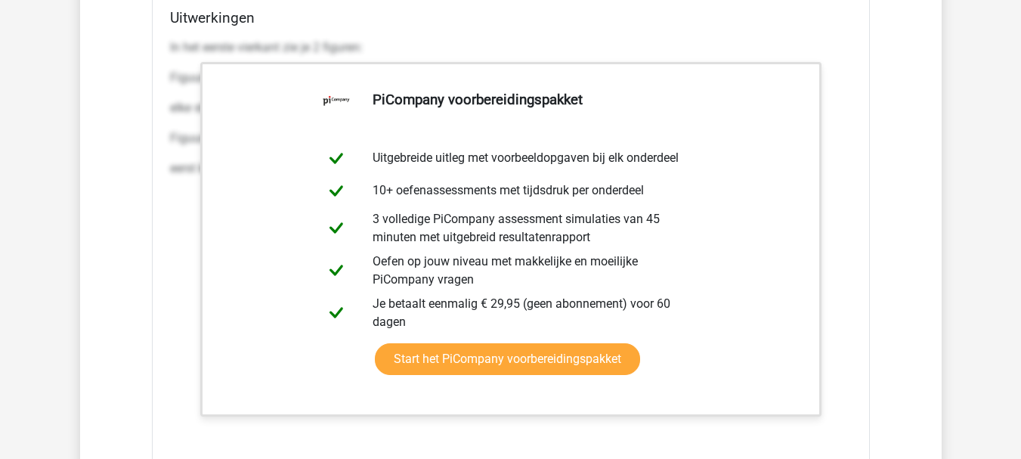
scroll to position [3553, 0]
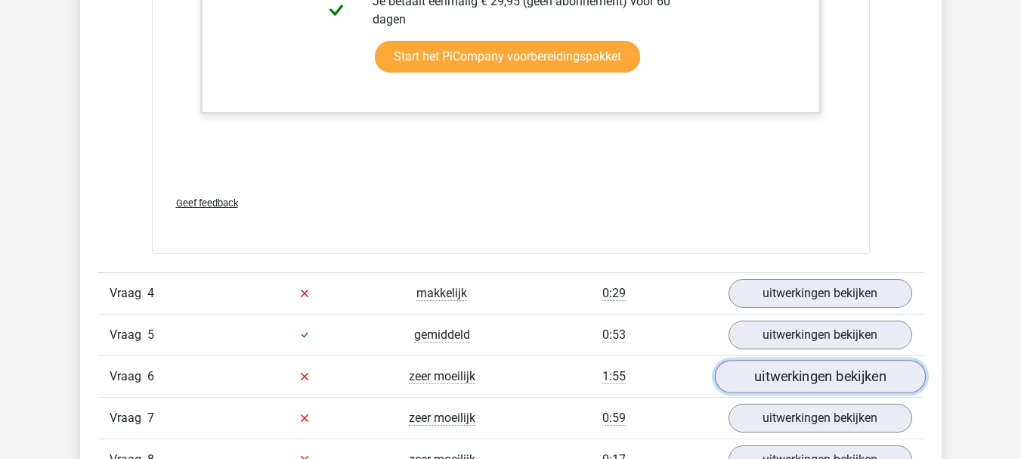
click at [798, 371] on link "uitwerkingen bekijken" at bounding box center [819, 376] width 211 height 33
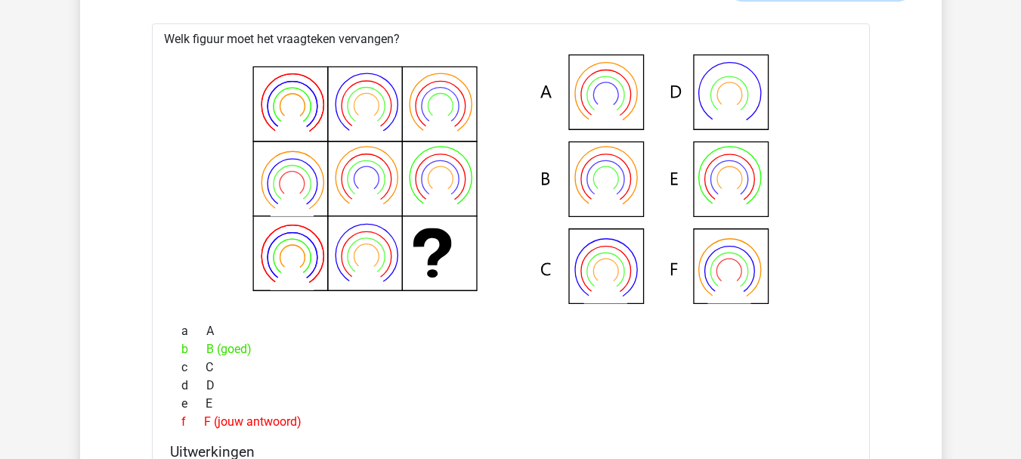
scroll to position [4082, 0]
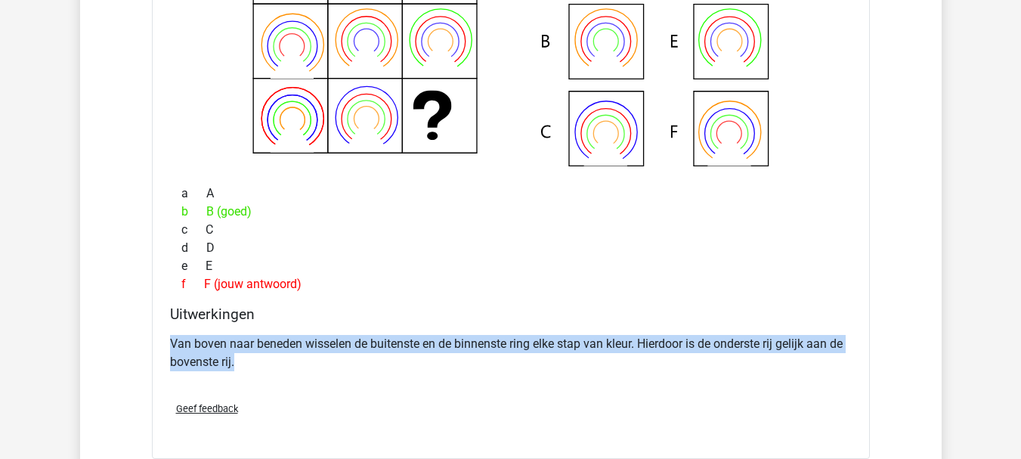
drag, startPoint x: 172, startPoint y: 343, endPoint x: 849, endPoint y: 356, distance: 676.7
click at [849, 356] on p "Van boven naar beneden wisselen de buitenste en de binnenste ring elke stap van…" at bounding box center [511, 353] width 682 height 36
click at [689, 381] on div "Van boven naar beneden wisselen de buitenste en de binnenste ring elke stap van…" at bounding box center [511, 359] width 682 height 60
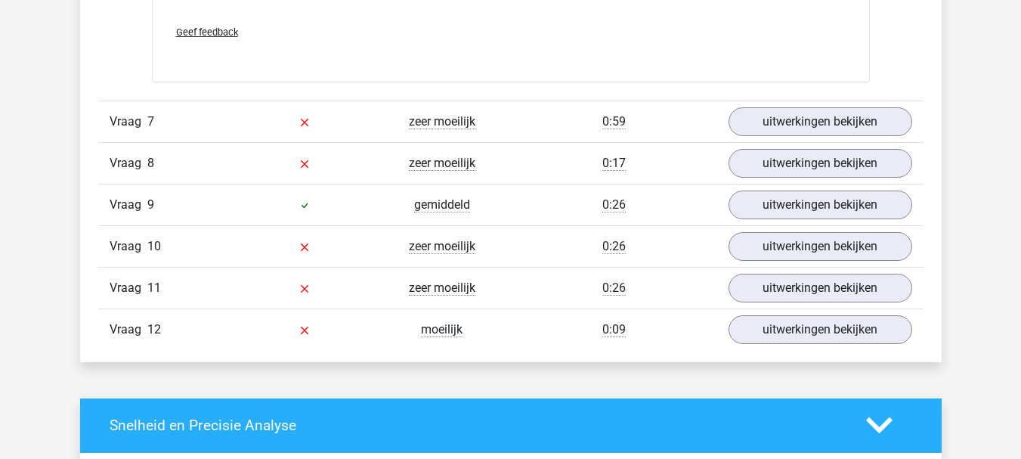
scroll to position [4460, 0]
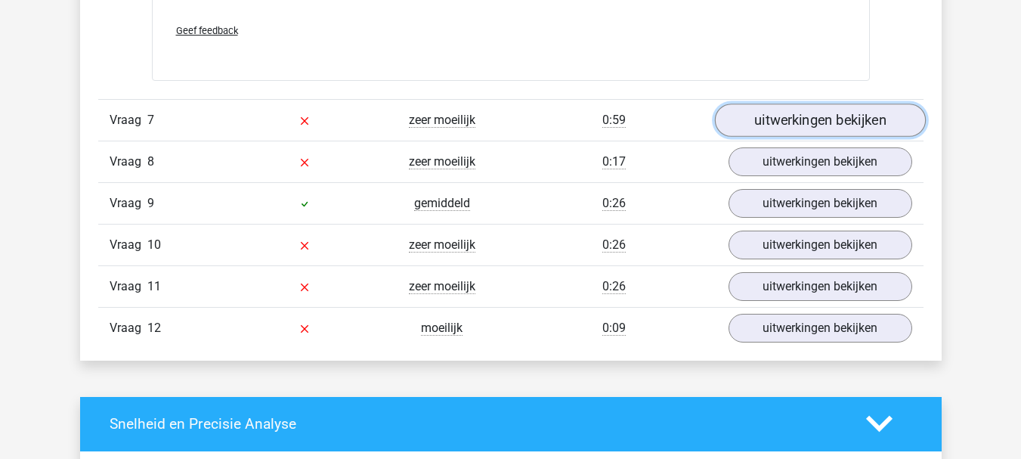
click at [776, 129] on link "uitwerkingen bekijken" at bounding box center [819, 120] width 211 height 33
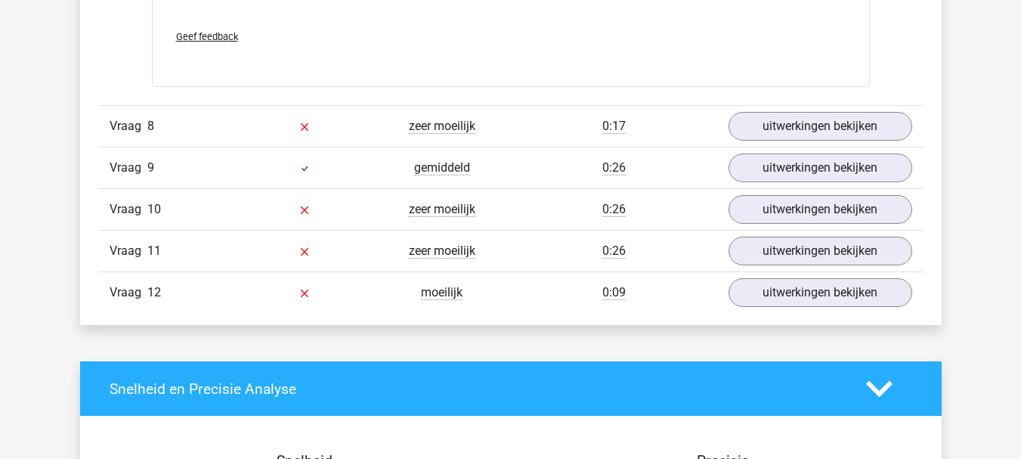
scroll to position [5896, 0]
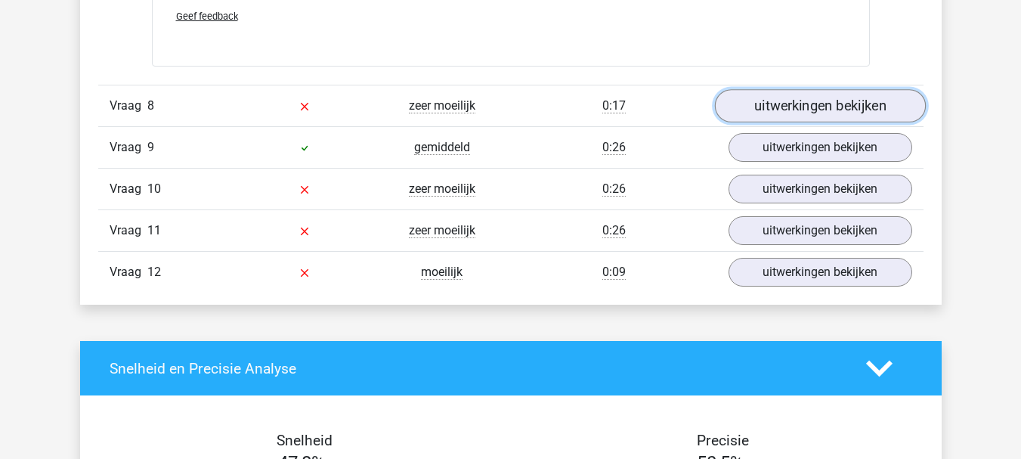
click at [826, 102] on link "uitwerkingen bekijken" at bounding box center [819, 105] width 211 height 33
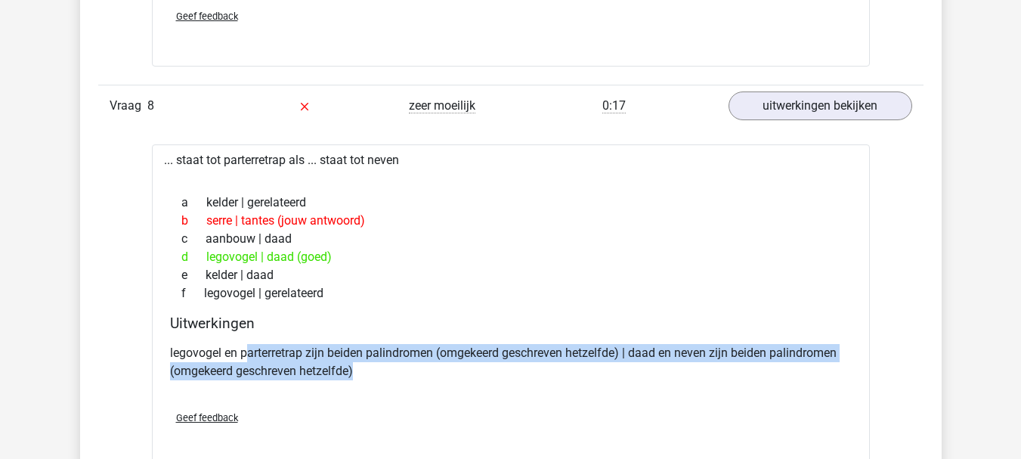
drag, startPoint x: 249, startPoint y: 355, endPoint x: 442, endPoint y: 383, distance: 195.5
click at [442, 383] on div "legovogel en parterretrap zijn beiden palindromen (omgekeerd geschreven hetzelf…" at bounding box center [511, 368] width 682 height 60
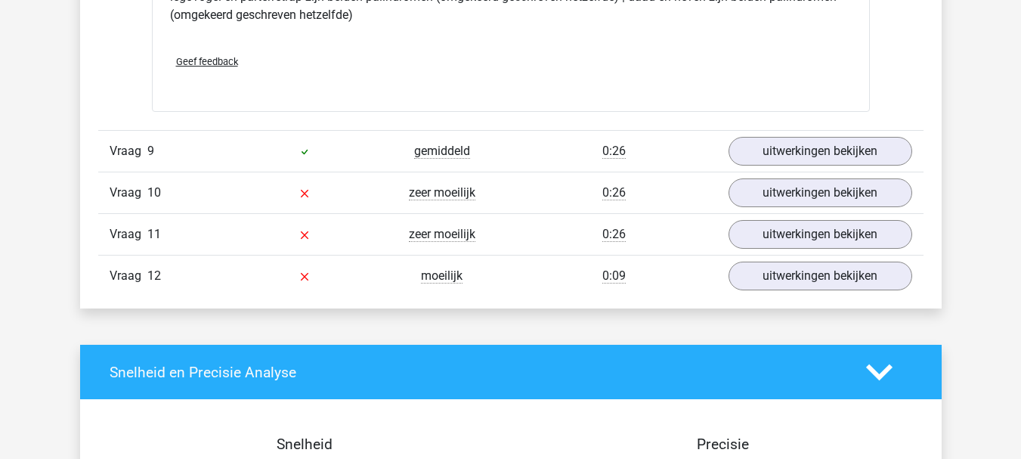
scroll to position [6274, 0]
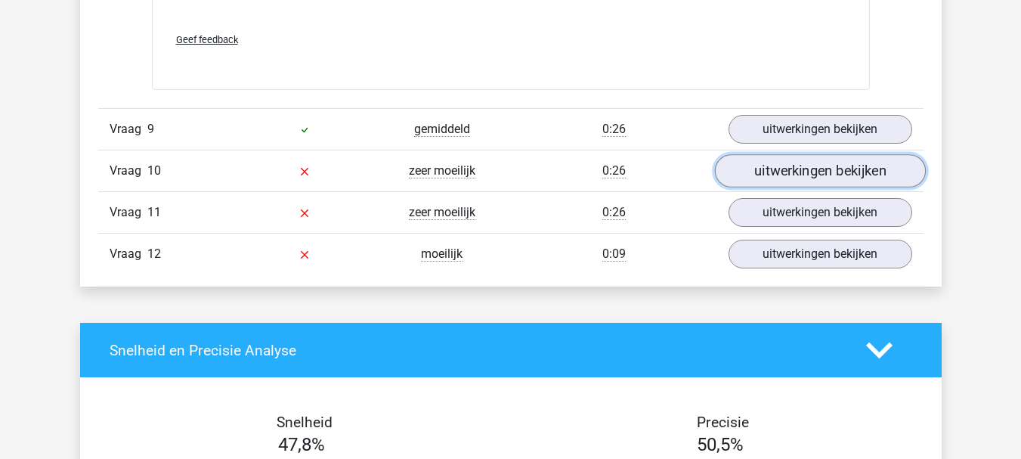
click at [804, 174] on link "uitwerkingen bekijken" at bounding box center [819, 170] width 211 height 33
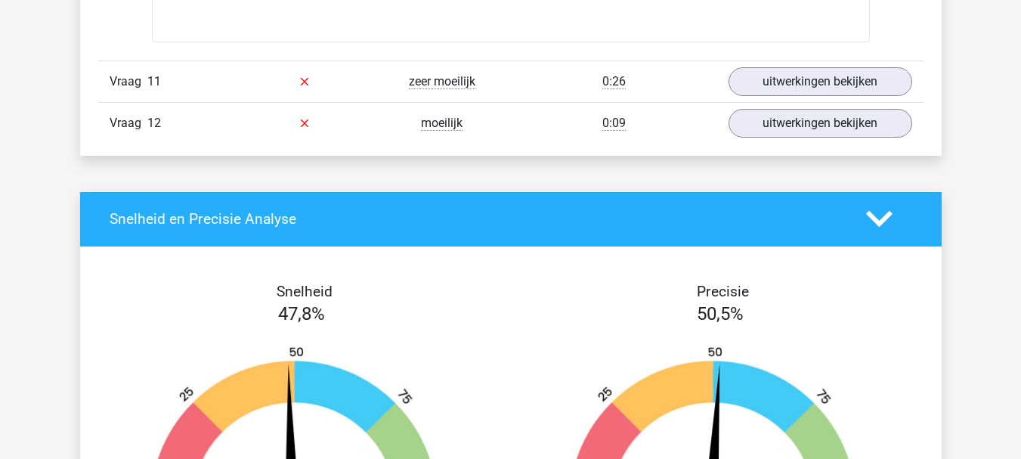
scroll to position [7333, 0]
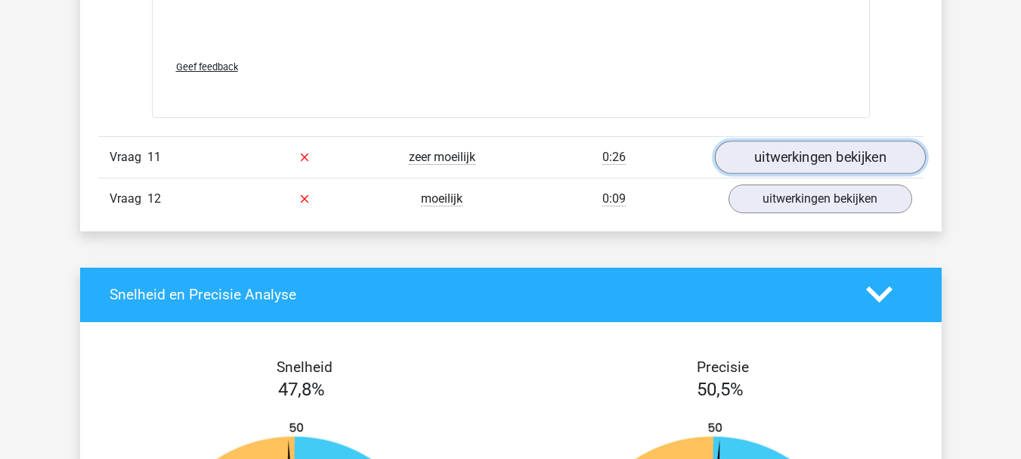
click at [777, 162] on link "uitwerkingen bekijken" at bounding box center [819, 157] width 211 height 33
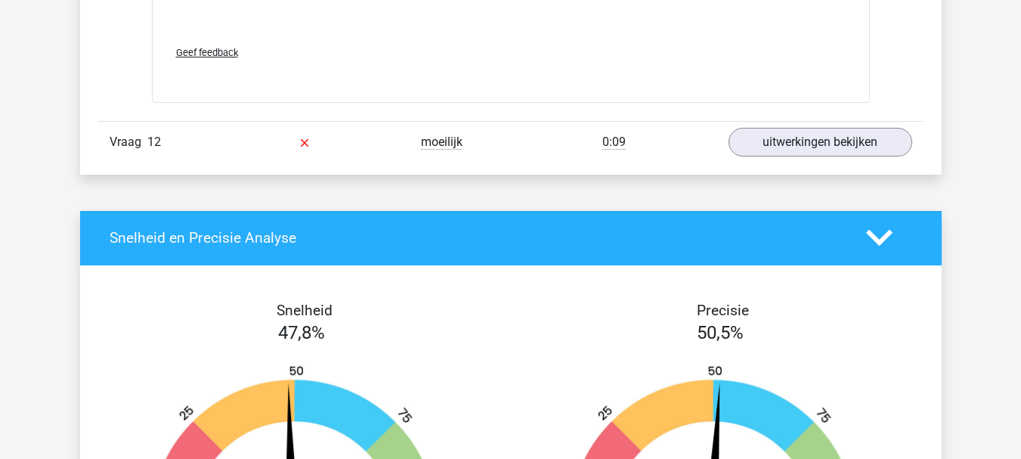
scroll to position [8769, 0]
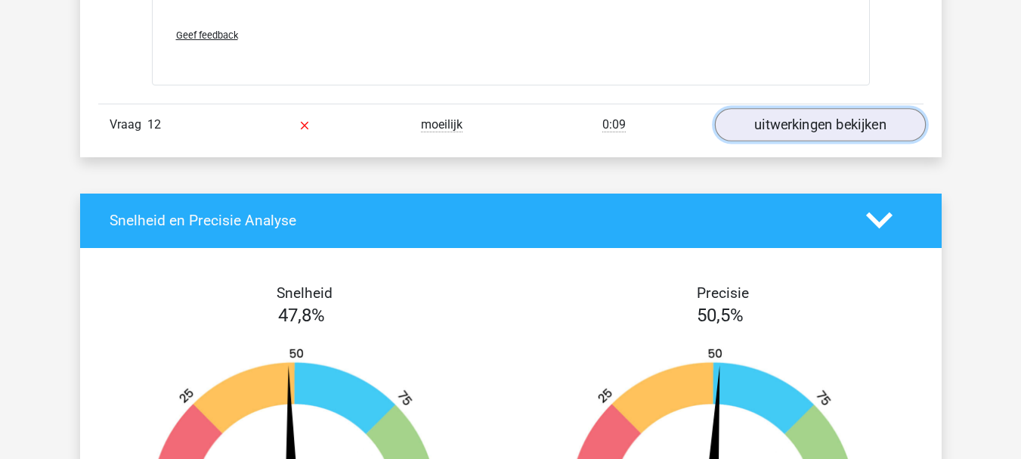
click at [829, 138] on link "uitwerkingen bekijken" at bounding box center [819, 124] width 211 height 33
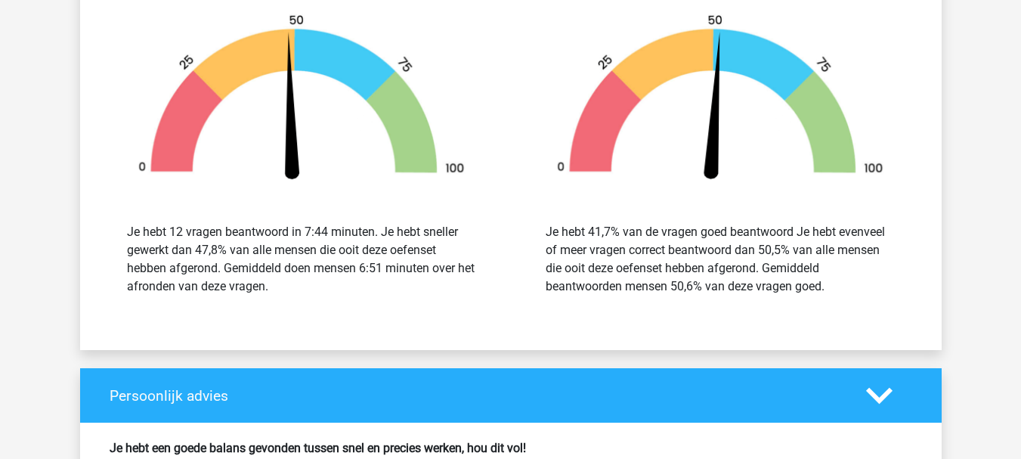
scroll to position [9449, 0]
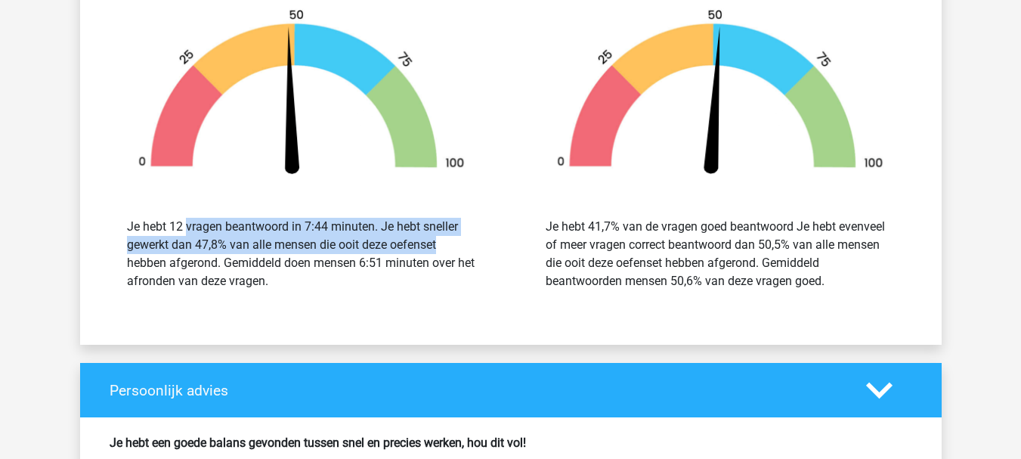
drag, startPoint x: 177, startPoint y: 225, endPoint x: 356, endPoint y: 249, distance: 180.7
click at [356, 249] on div "Je hebt 12 vragen beantwoord in 7:44 minuten. Je hebt sneller gewerkt dan 47,8%…" at bounding box center [301, 254] width 349 height 73
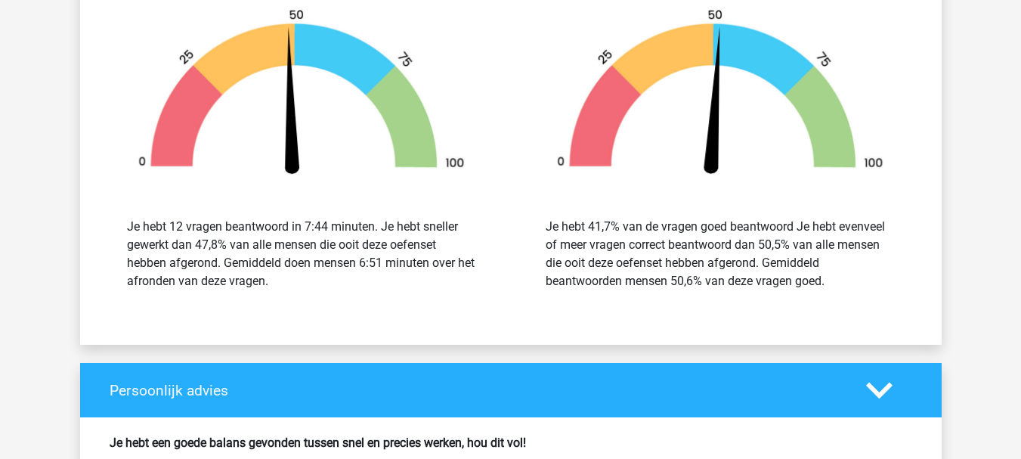
click at [329, 292] on div "Je hebt 12 vragen beantwoord in 7:44 minuten. Je hebt sneller gewerkt dan 47,8%…" at bounding box center [302, 254] width 396 height 109
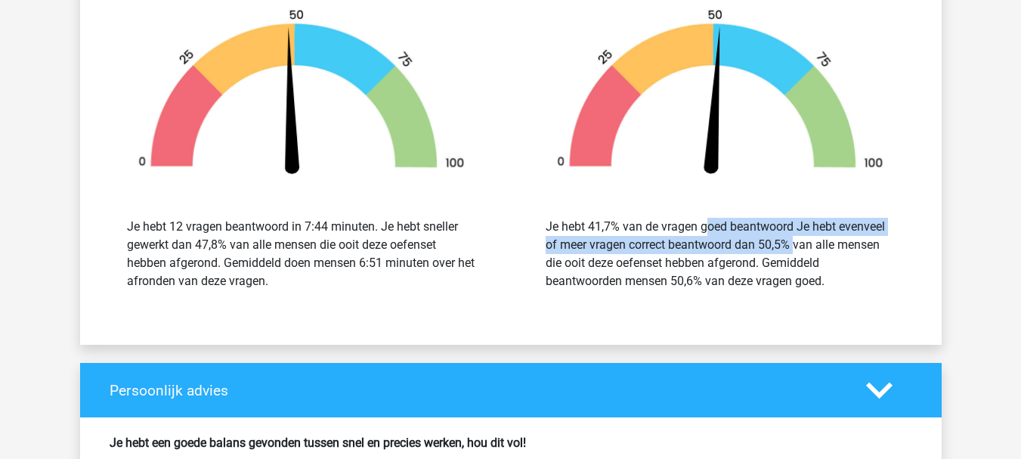
drag, startPoint x: 624, startPoint y: 223, endPoint x: 765, endPoint y: 252, distance: 143.7
click at [765, 252] on div "Je hebt 41,7% van de vragen goed beantwoord Je hebt evenveel of meer vragen cor…" at bounding box center [720, 254] width 349 height 73
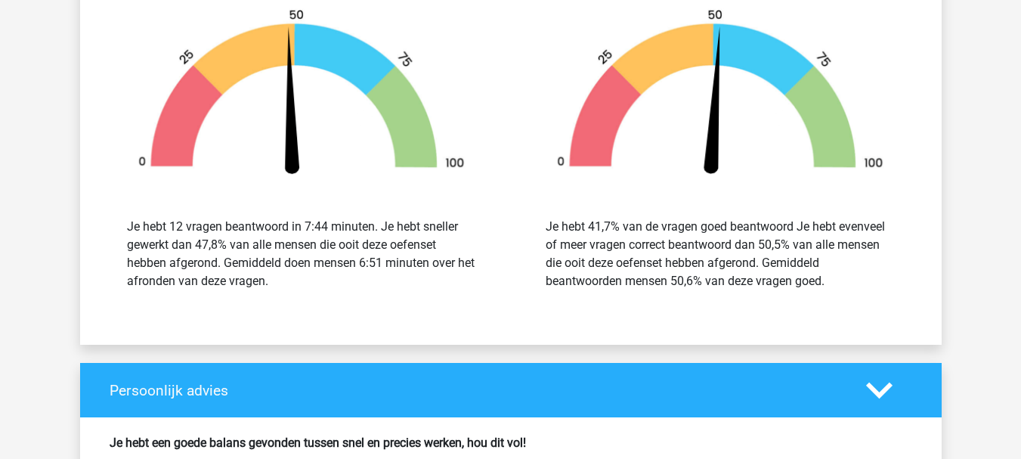
click at [646, 298] on div "Je hebt 41,7% van de vragen goed beantwoord Je hebt evenveel of meer vragen cor…" at bounding box center [720, 254] width 396 height 109
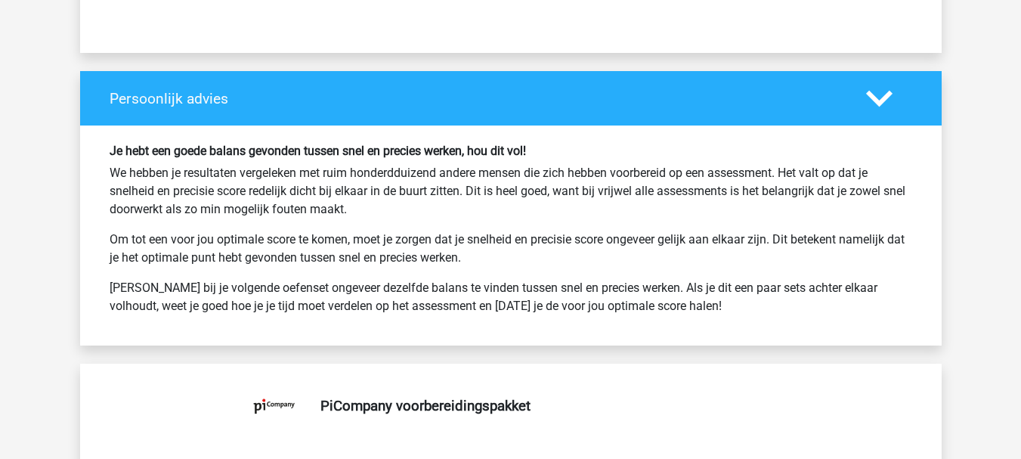
scroll to position [9752, 0]
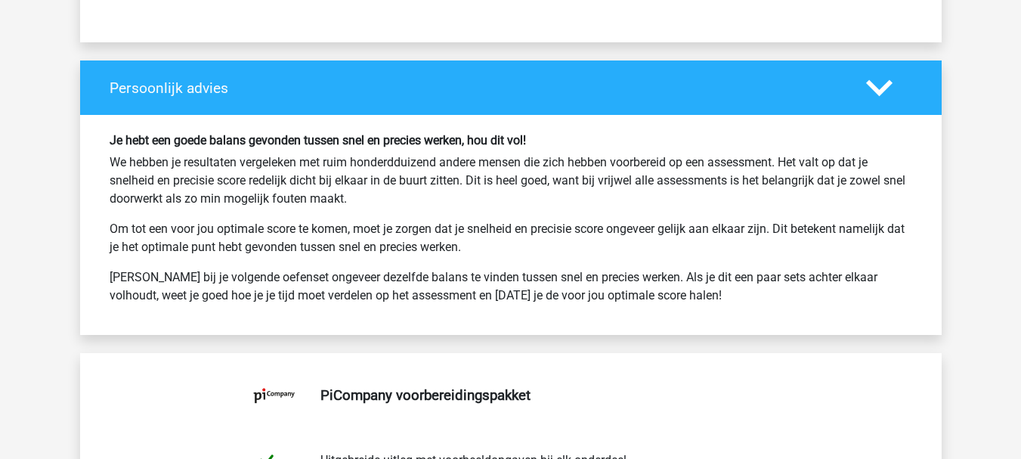
drag, startPoint x: 360, startPoint y: 183, endPoint x: 450, endPoint y: 199, distance: 91.3
click at [450, 199] on p "We hebben je resultaten vergeleken met ruim honderdduizend andere mensen die zi…" at bounding box center [511, 180] width 803 height 54
click at [459, 213] on div "Je hebt een goede balans gevonden tussen snel en precies werken, hou dit vol! W…" at bounding box center [511, 225] width 826 height 184
drag, startPoint x: 121, startPoint y: 222, endPoint x: 539, endPoint y: 250, distance: 419.0
click at [539, 250] on p "Om tot een voor jou optimale score te komen, moet je zorgen dat je snelheid en …" at bounding box center [511, 238] width 803 height 36
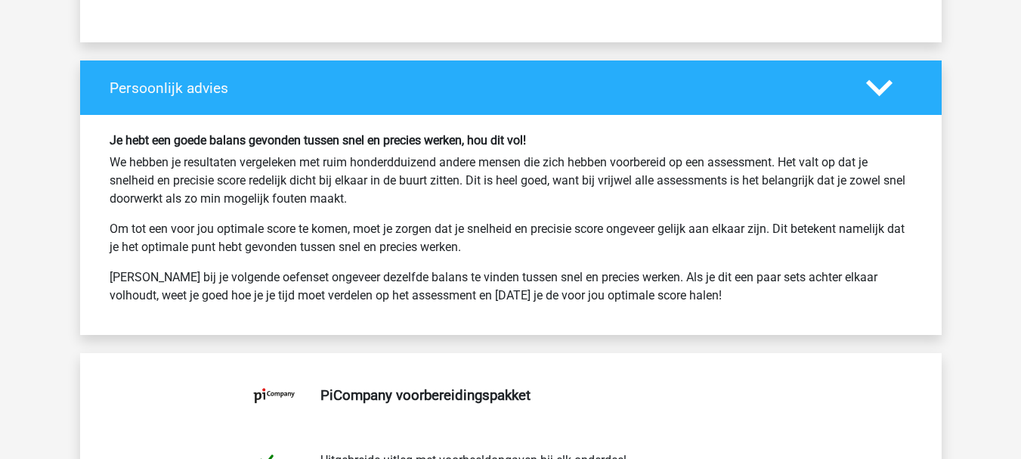
click at [539, 250] on p "Om tot een voor jou optimale score te komen, moet je zorgen dat je snelheid en …" at bounding box center [511, 238] width 803 height 36
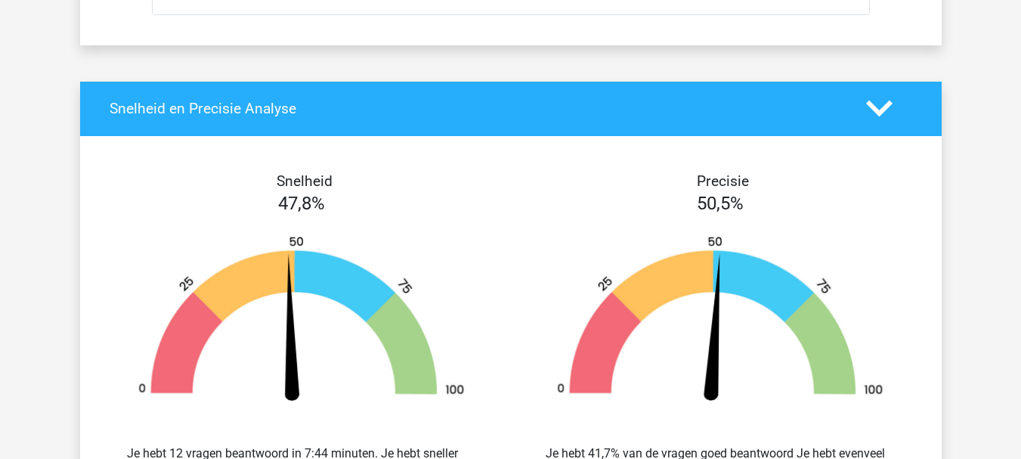
scroll to position [9676, 0]
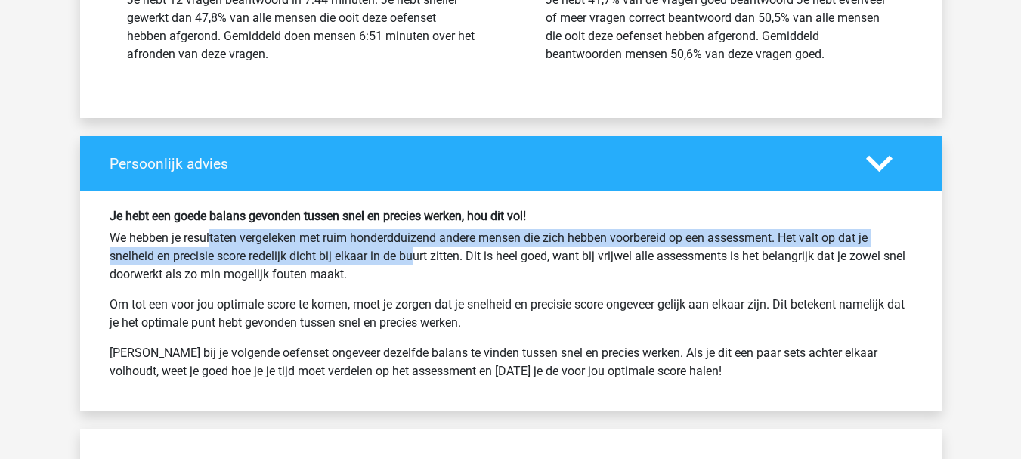
drag, startPoint x: 153, startPoint y: 236, endPoint x: 358, endPoint y: 257, distance: 205.2
click at [358, 257] on p "We hebben je resultaten vergeleken met ruim honderdduizend andere mensen die zi…" at bounding box center [511, 256] width 803 height 54
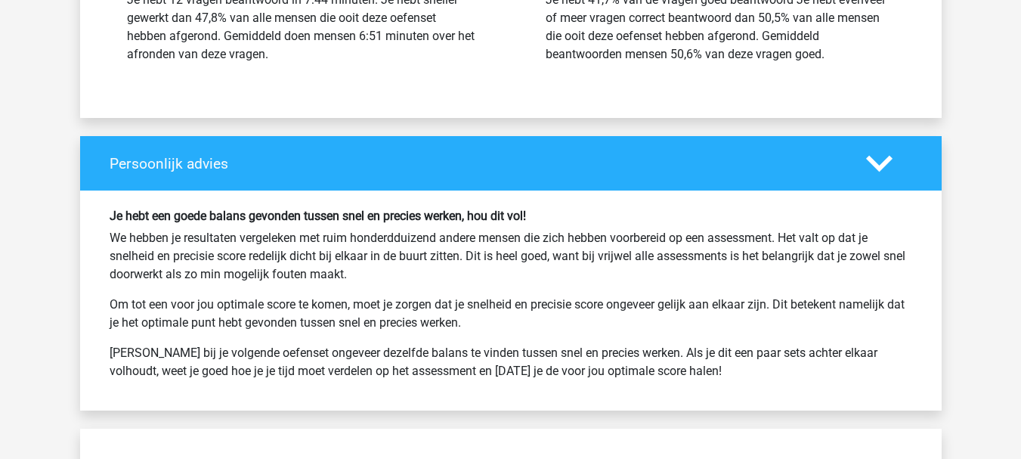
click at [368, 277] on p "We hebben je resultaten vergeleken met ruim honderdduizend andere mensen die zi…" at bounding box center [511, 256] width 803 height 54
drag, startPoint x: 223, startPoint y: 300, endPoint x: 541, endPoint y: 324, distance: 318.4
click at [541, 324] on p "Om tot een voor jou optimale score te komen, moet je zorgen dat je snelheid en …" at bounding box center [511, 314] width 803 height 36
drag, startPoint x: 233, startPoint y: 350, endPoint x: 691, endPoint y: 372, distance: 458.6
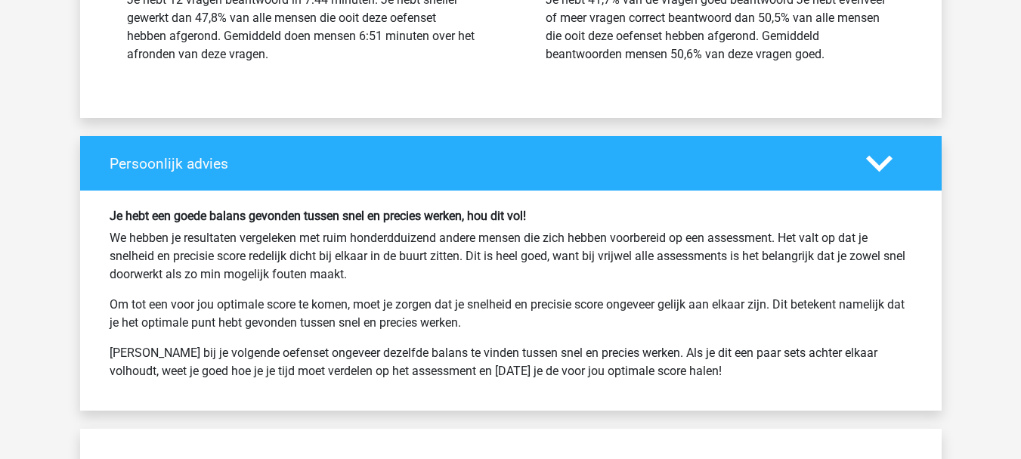
click at [691, 372] on p "Probeer bij je volgende oefenset ongeveer dezelfde balans te vinden tussen snel…" at bounding box center [511, 362] width 803 height 36
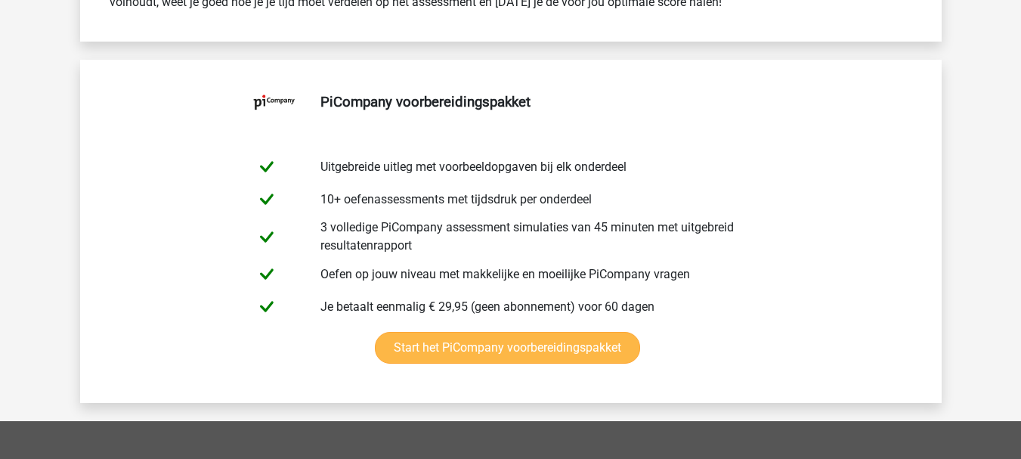
scroll to position [9979, 0]
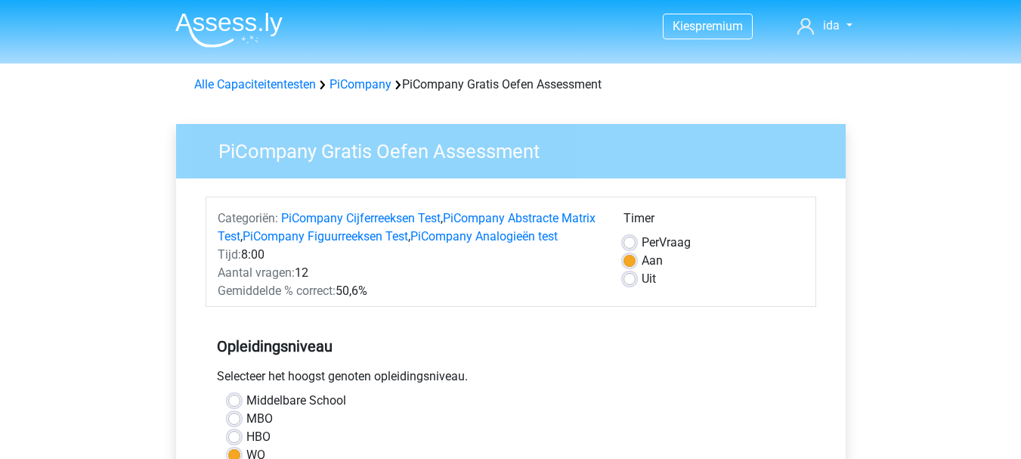
scroll to position [454, 0]
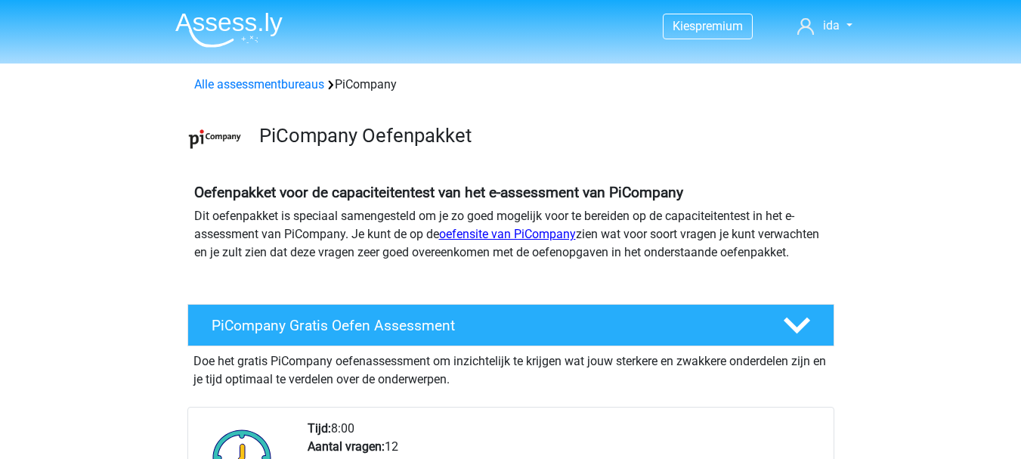
click at [495, 238] on link "oefensite van PiCompany" at bounding box center [507, 234] width 137 height 14
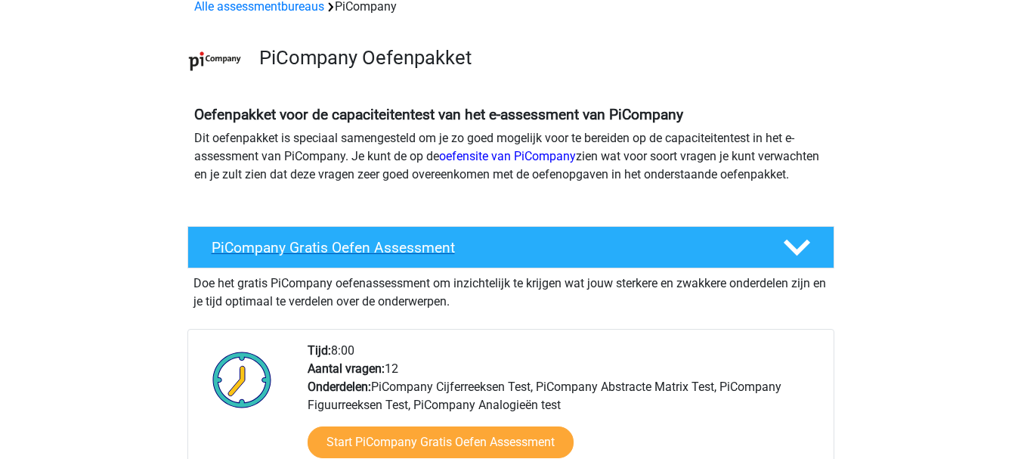
scroll to position [151, 0]
